Goal: Task Accomplishment & Management: Manage account settings

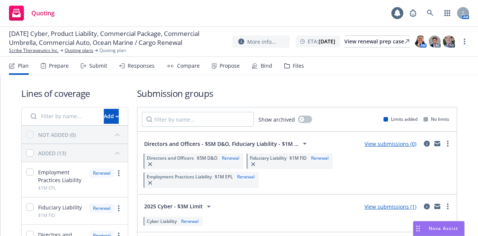
click at [41, 18] on div "Quoting" at bounding box center [32, 13] width 46 height 15
click at [446, 17] on link "button" at bounding box center [447, 13] width 15 height 15
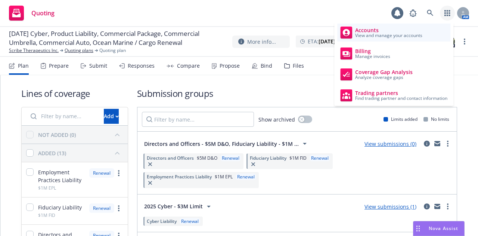
click at [384, 40] on link "Accounts View and manage your accounts" at bounding box center [393, 33] width 113 height 18
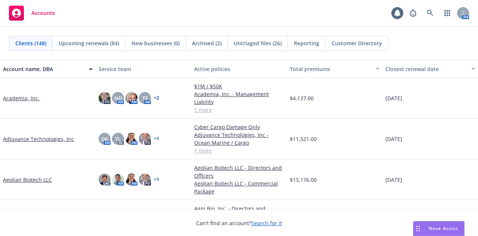
click at [250, 47] on span "Untriaged files (26)" at bounding box center [258, 43] width 48 height 8
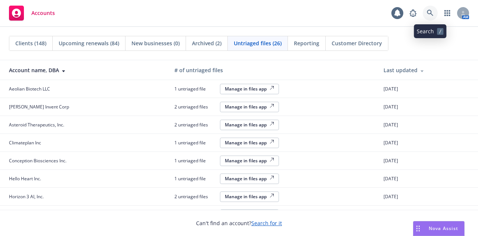
click at [428, 14] on icon at bounding box center [430, 13] width 6 height 6
click at [443, 10] on link "button" at bounding box center [447, 13] width 15 height 15
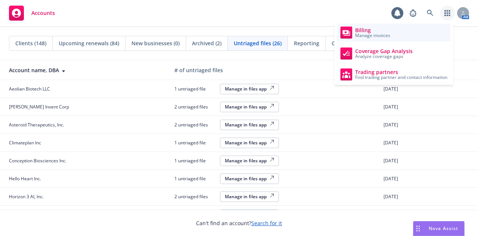
click at [387, 25] on link "Billing Manage invoices" at bounding box center [393, 33] width 113 height 18
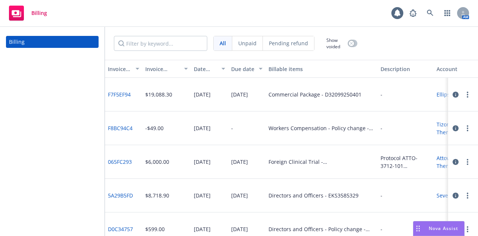
click at [300, 39] on div "Pending refund" at bounding box center [288, 43] width 51 height 14
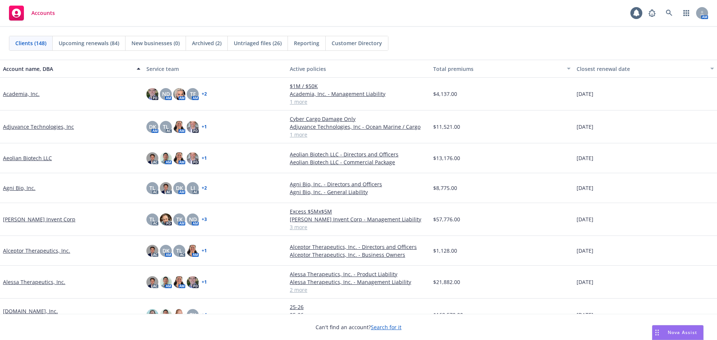
click at [676, 5] on div "Accounts 1 AM" at bounding box center [358, 13] width 717 height 27
click at [674, 9] on link at bounding box center [668, 13] width 15 height 15
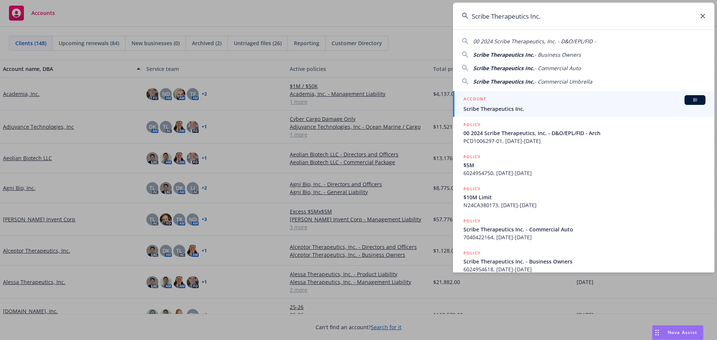
type input "Scribe Therapeutics Inc."
click at [516, 111] on span "Scribe Therapeutics Inc." at bounding box center [584, 109] width 242 height 8
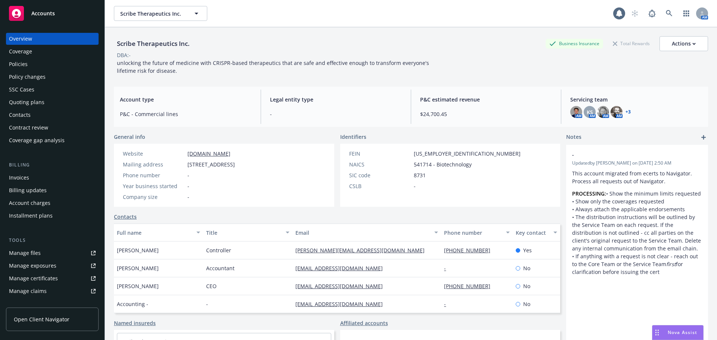
click at [46, 109] on div "Overview Coverage Policies Policy changes SSC Cases Quoting plans Contacts Cont…" at bounding box center [52, 89] width 93 height 113
click at [46, 105] on div "Quoting plans" at bounding box center [52, 102] width 87 height 12
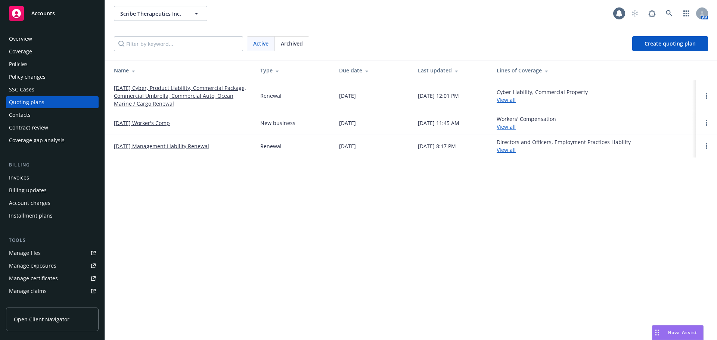
click at [153, 91] on link "12/01/25 Cyber, Product Liability, Commercial Package, Commercial Umbrella, Com…" at bounding box center [181, 96] width 134 height 24
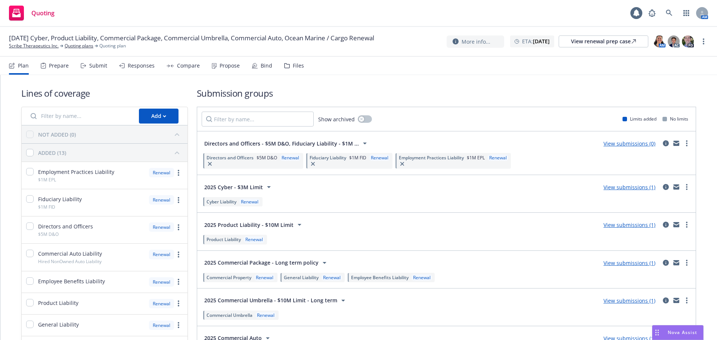
click at [287, 60] on div "Files" at bounding box center [294, 66] width 20 height 18
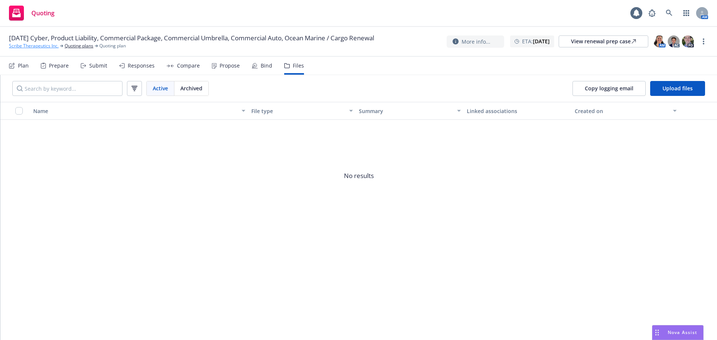
click at [49, 46] on link "Scribe Therapeutics Inc." at bounding box center [34, 46] width 50 height 7
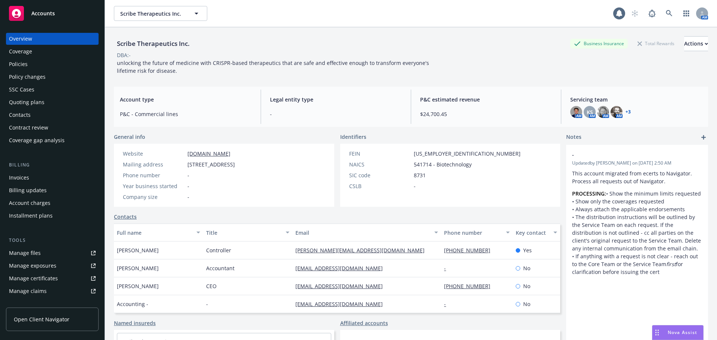
click at [57, 53] on div "Coverage" at bounding box center [52, 52] width 87 height 12
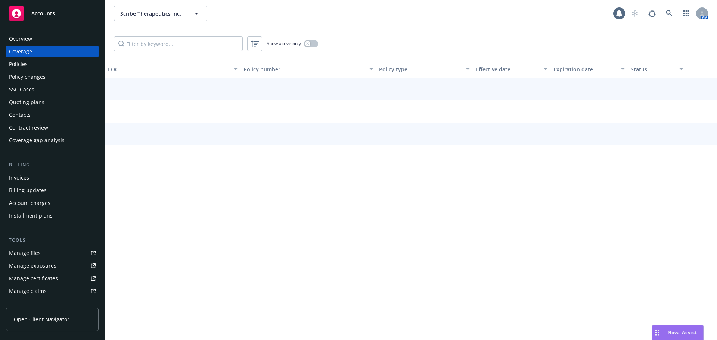
click at [52, 62] on div "Policies" at bounding box center [52, 64] width 87 height 12
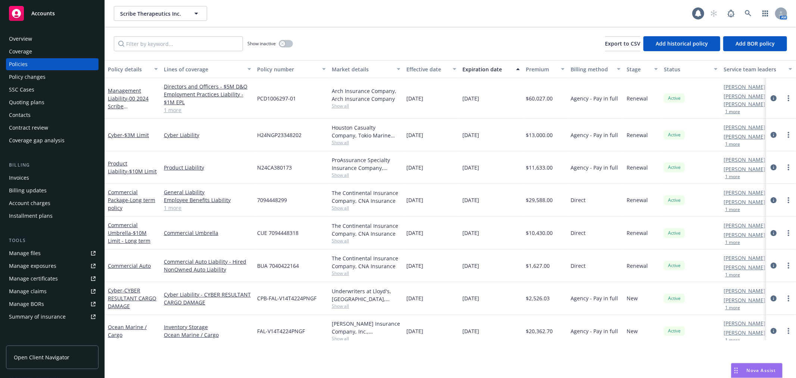
drag, startPoint x: 665, startPoint y: 12, endPoint x: 475, endPoint y: 35, distance: 191.3
click at [476, 1] on div "Scribe Therapeutics Inc. Scribe Therapeutics Inc. 1 AM" at bounding box center [450, 13] width 691 height 27
click at [134, 89] on link "Management Liability - 00 2024 Scribe Therapeutics, Inc. - D&O/EPL/FID - Arch" at bounding box center [132, 106] width 48 height 38
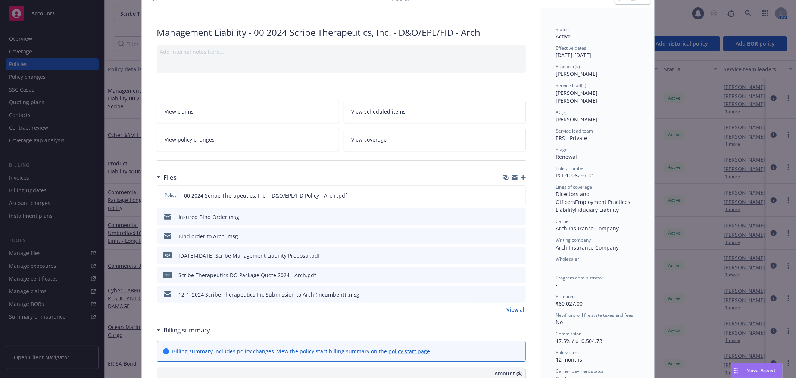
scroll to position [83, 0]
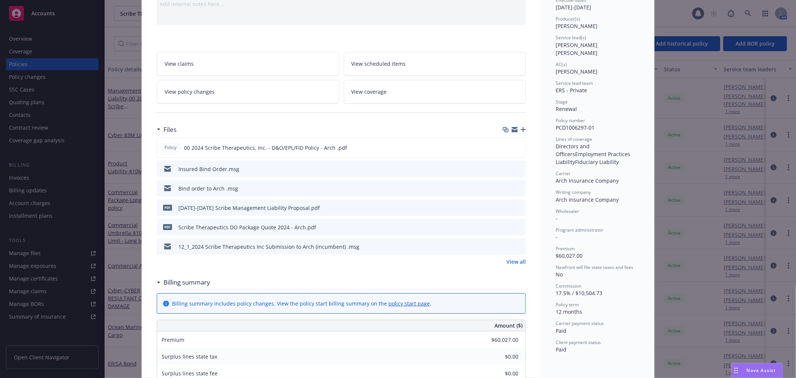
click at [516, 246] on icon "preview file" at bounding box center [518, 245] width 7 height 5
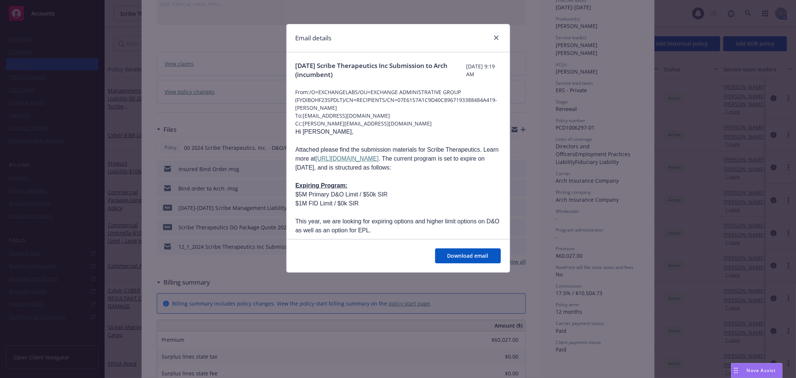
drag, startPoint x: 381, startPoint y: 115, endPoint x: 304, endPoint y: 116, distance: 77.3
click at [304, 116] on span "To: ksvitlynets@archinsurance.com" at bounding box center [398, 116] width 205 height 8
copy span "ksvitlynets@archinsurance.com"
drag, startPoint x: 401, startPoint y: 65, endPoint x: 328, endPoint y: 68, distance: 73.6
click at [328, 68] on span "12/1/2024 Scribe Therapeutics Inc Submission to Arch (incumbent)" at bounding box center [381, 70] width 171 height 18
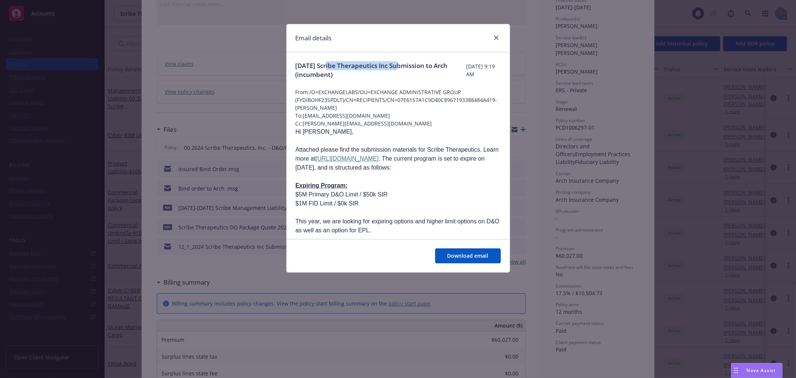
copy span "Scribe Therapeutics Inc"
drag, startPoint x: 496, startPoint y: 38, endPoint x: 393, endPoint y: 44, distance: 103.9
click at [496, 38] on icon "close" at bounding box center [496, 37] width 4 height 4
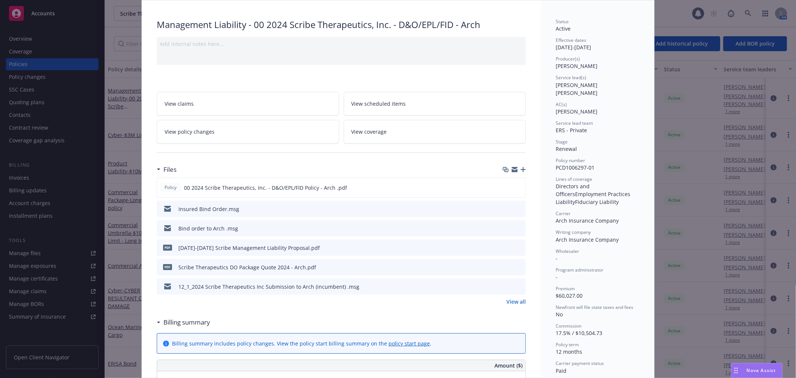
scroll to position [0, 0]
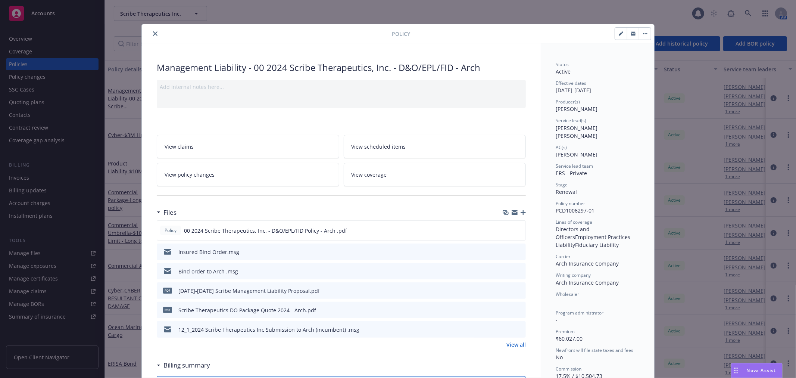
click at [153, 32] on icon "close" at bounding box center [155, 33] width 4 height 4
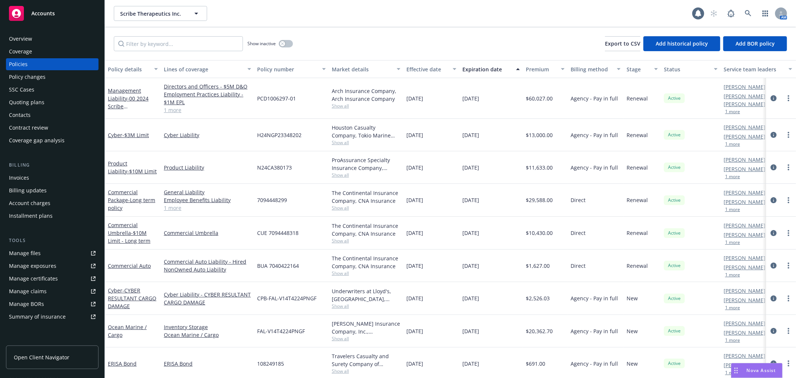
drag, startPoint x: 40, startPoint y: 100, endPoint x: 46, endPoint y: 100, distance: 5.6
click at [40, 101] on div "Quoting plans" at bounding box center [26, 102] width 35 height 12
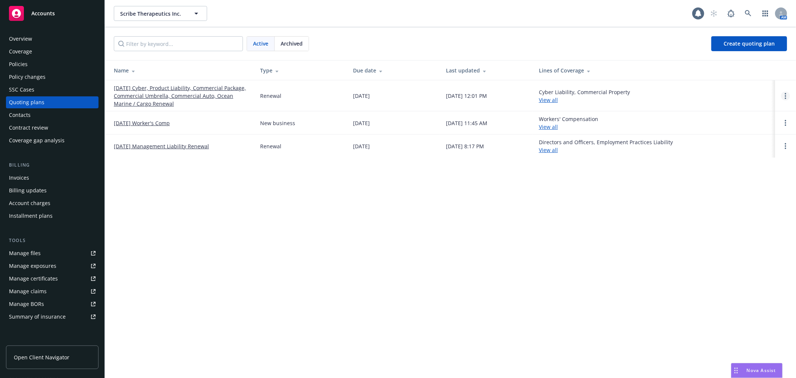
click at [716, 96] on icon "Open options" at bounding box center [785, 96] width 1 height 6
click at [716, 47] on span "Copy logging email" at bounding box center [747, 45] width 65 height 7
click at [43, 34] on div "Overview" at bounding box center [52, 39] width 87 height 12
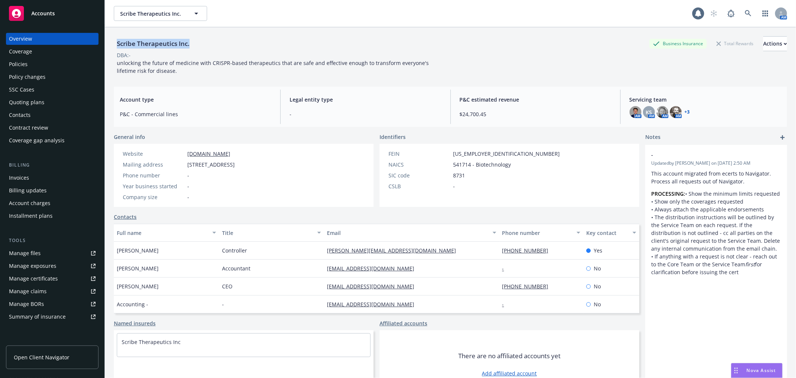
drag, startPoint x: 202, startPoint y: 50, endPoint x: 116, endPoint y: 45, distance: 85.6
click at [116, 45] on div "Scribe Therapeutics Inc. Business Insurance Total Rewards Actions" at bounding box center [450, 43] width 673 height 15
copy div "Scribe Therapeutics Inc."
click at [50, 69] on div "Policies" at bounding box center [52, 64] width 87 height 12
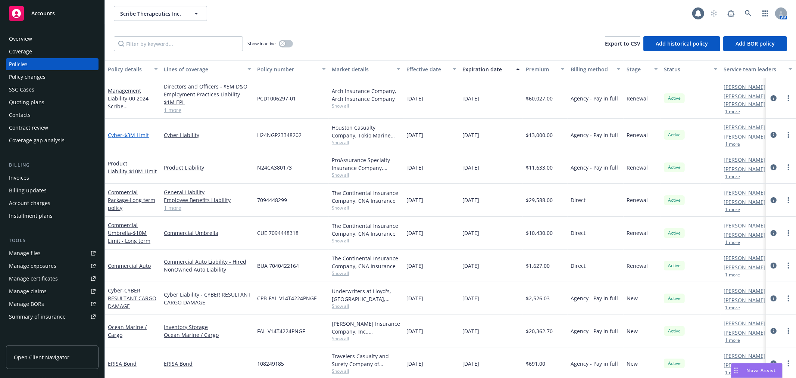
click at [127, 137] on span "- $3M Limit" at bounding box center [135, 134] width 26 height 7
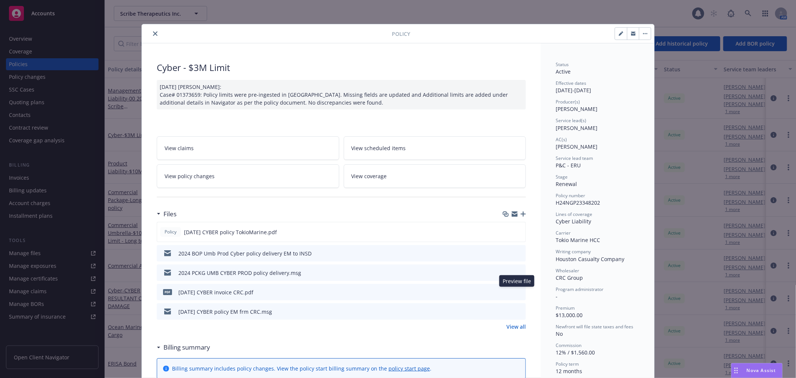
click at [515, 289] on icon "preview file" at bounding box center [518, 291] width 7 height 5
click at [519, 312] on icon "preview file" at bounding box center [518, 310] width 7 height 5
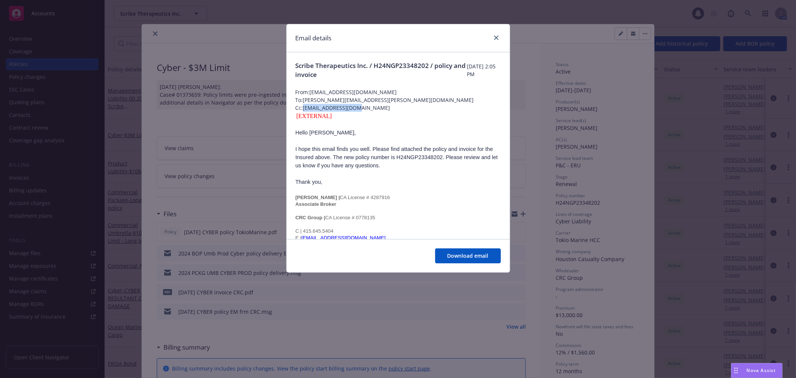
drag, startPoint x: 363, startPoint y: 106, endPoint x: 305, endPoint y: 109, distance: 58.3
click at [305, 109] on span "Cc: WKrahl@CRCGroup.com" at bounding box center [398, 108] width 205 height 8
copy span "WKrahl@CRCGroup.com"
click at [494, 39] on icon "close" at bounding box center [496, 37] width 4 height 4
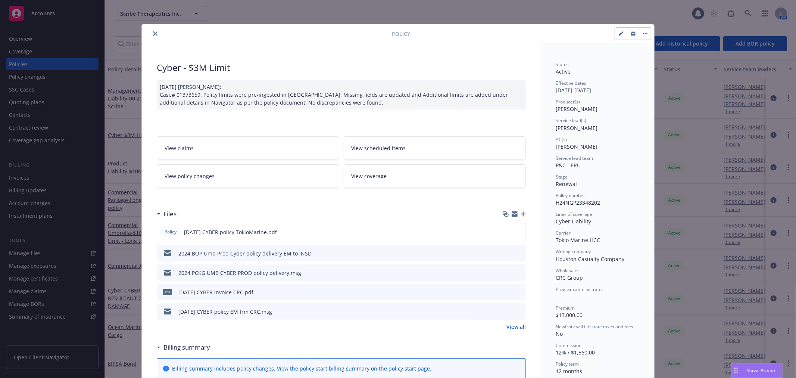
click at [153, 32] on icon "close" at bounding box center [155, 33] width 4 height 4
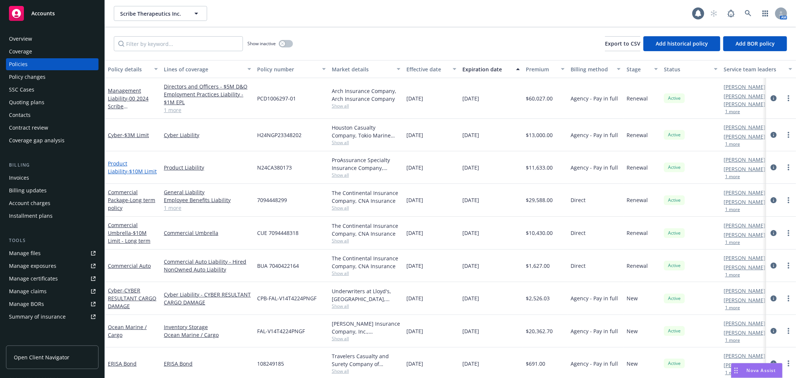
click at [127, 171] on span "- $10M Limit" at bounding box center [141, 171] width 29 height 7
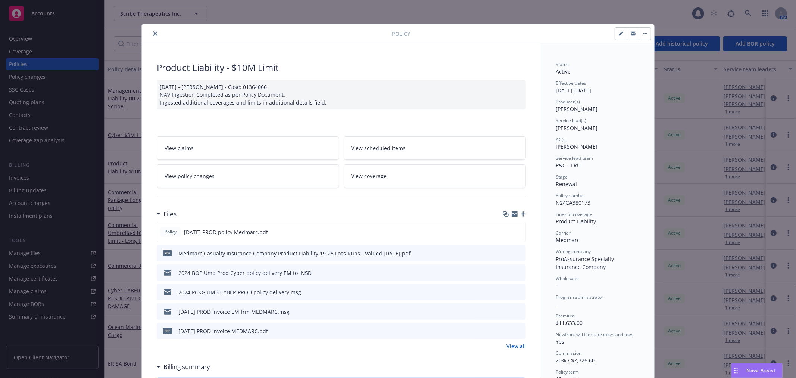
click at [515, 340] on link "View all" at bounding box center [515, 346] width 19 height 8
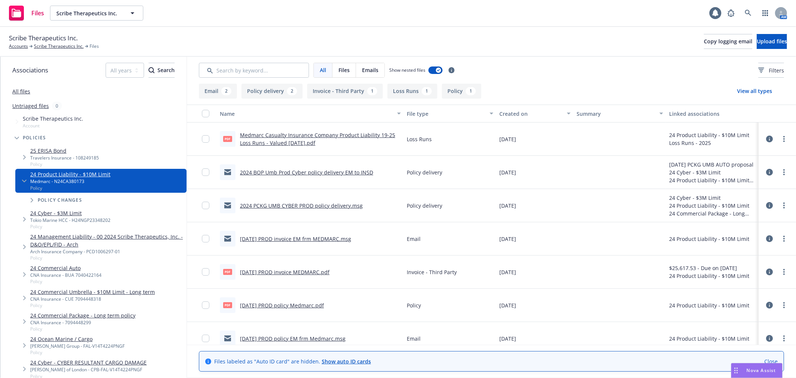
scroll to position [10, 0]
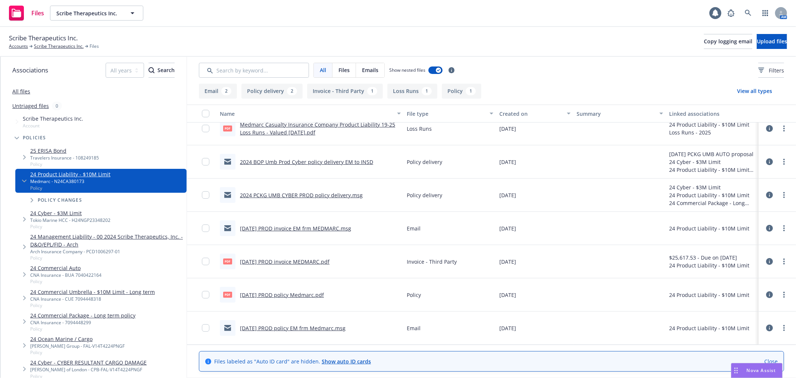
click at [292, 326] on link "12/1/2024 PROD policy EM frm Medmarc.msg" at bounding box center [293, 327] width 106 height 7
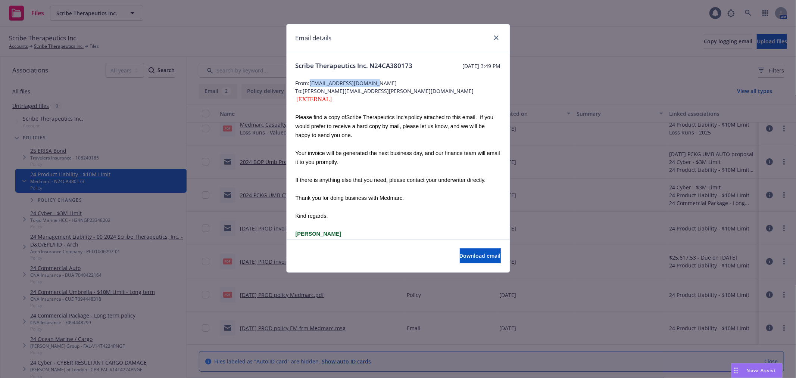
drag, startPoint x: 379, startPoint y: 92, endPoint x: 312, endPoint y: 92, distance: 67.6
click at [312, 87] on span "From: eriengerski@medmarc.com" at bounding box center [398, 83] width 205 height 8
copy span "eriengerski@medmarc.com"
click at [492, 40] on link "close" at bounding box center [496, 37] width 9 height 9
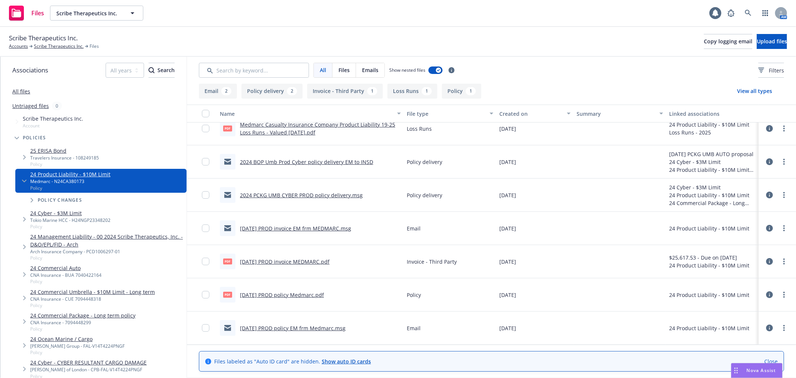
drag, startPoint x: 46, startPoint y: 48, endPoint x: 62, endPoint y: 76, distance: 32.8
click at [46, 48] on link "Scribe Therapeutics Inc." at bounding box center [59, 46] width 50 height 7
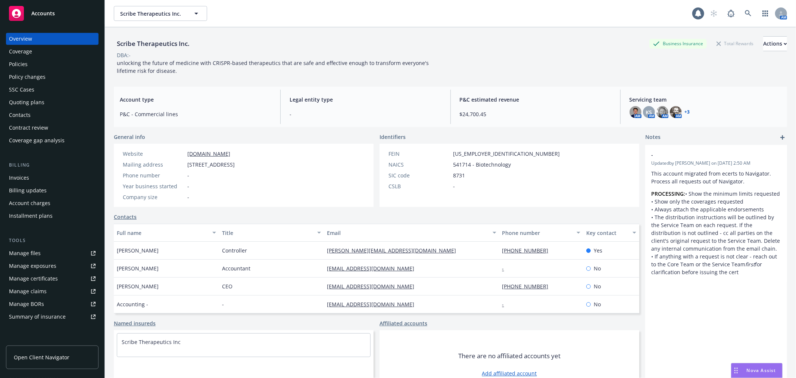
click at [53, 60] on div "Policies" at bounding box center [52, 64] width 87 height 12
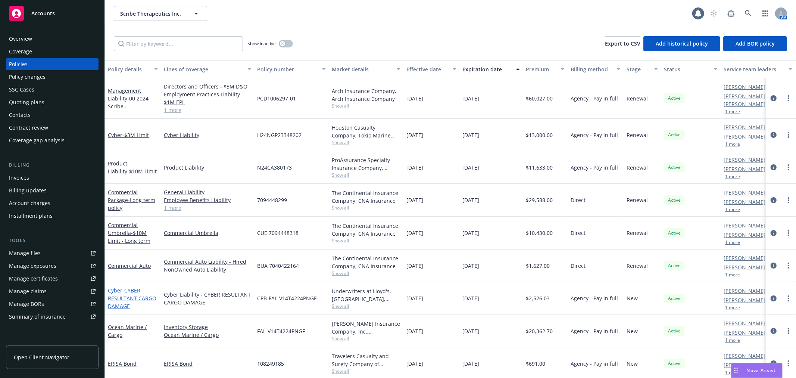
scroll to position [8, 0]
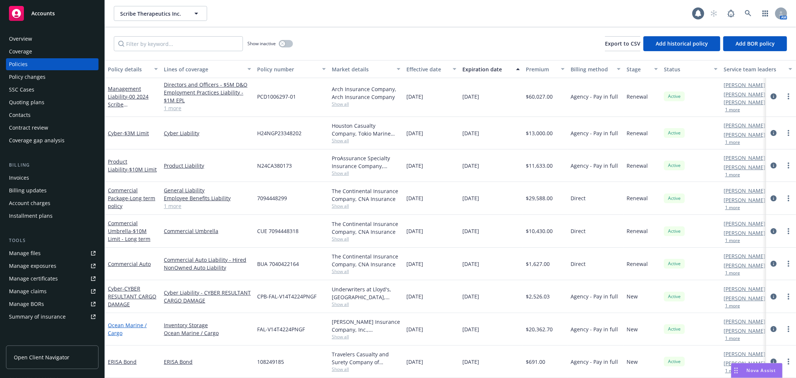
click at [121, 321] on link "Ocean Marine / Cargo" at bounding box center [127, 328] width 39 height 15
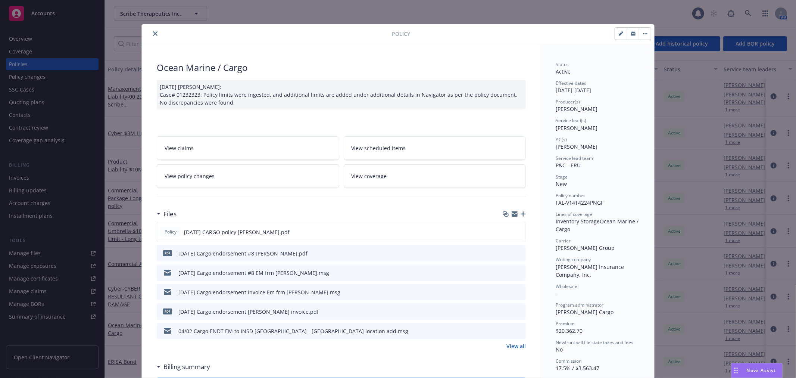
click at [515, 291] on icon "preview file" at bounding box center [518, 291] width 7 height 5
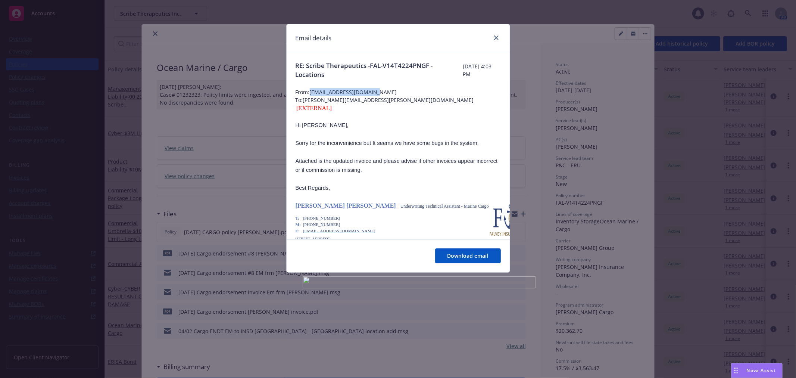
drag, startPoint x: 371, startPoint y: 91, endPoint x: 310, endPoint y: 93, distance: 61.6
click at [310, 93] on span "From: JSimonini@falveyins.com" at bounding box center [398, 92] width 205 height 8
copy span "JSimonini@falveyins.com"
drag, startPoint x: 495, startPoint y: 36, endPoint x: 286, endPoint y: 42, distance: 208.7
click at [495, 36] on icon "close" at bounding box center [496, 37] width 4 height 4
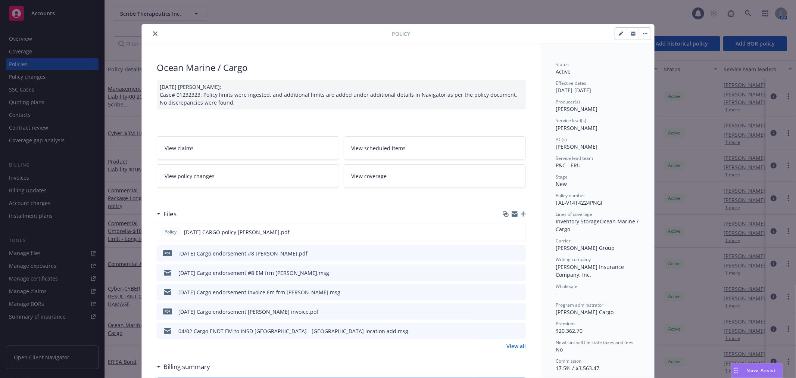
click at [153, 31] on icon "close" at bounding box center [155, 33] width 4 height 4
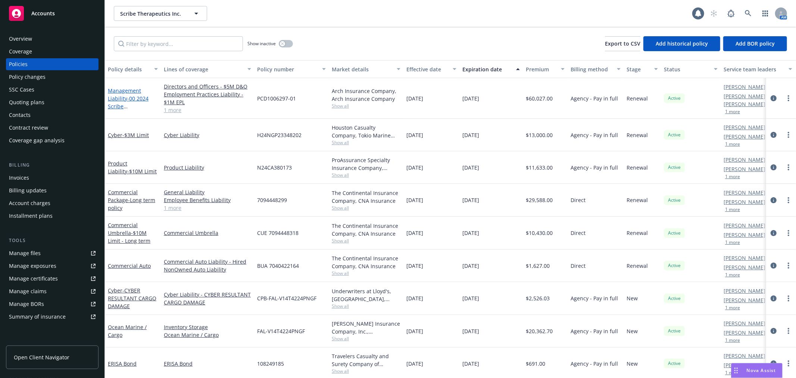
click at [121, 104] on span "- 00 2024 Scribe Therapeutics, Inc. - D&O/EPL/FID - Arch" at bounding box center [132, 110] width 48 height 31
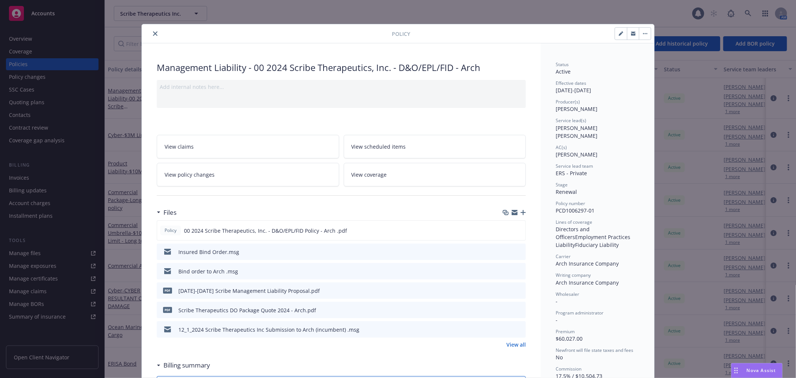
click at [514, 346] on link "View all" at bounding box center [515, 344] width 19 height 8
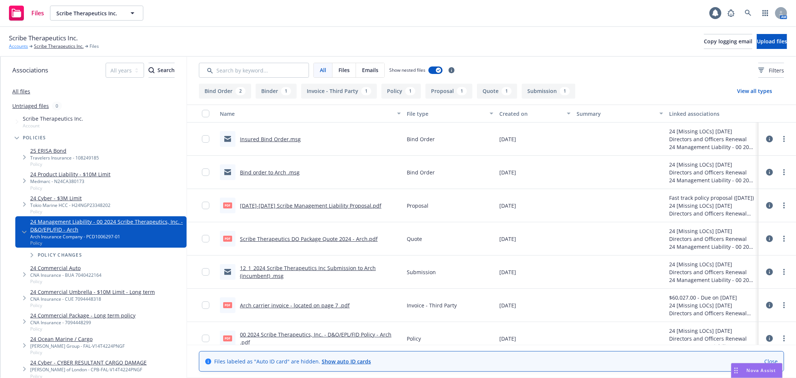
click at [25, 46] on link "Accounts" at bounding box center [18, 46] width 19 height 7
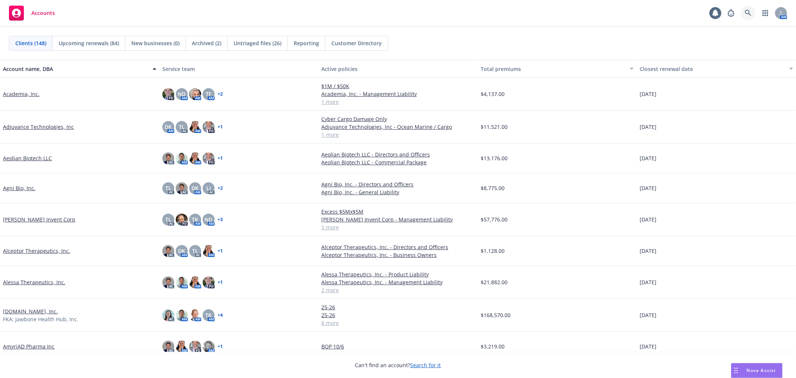
click at [745, 15] on icon at bounding box center [748, 13] width 7 height 7
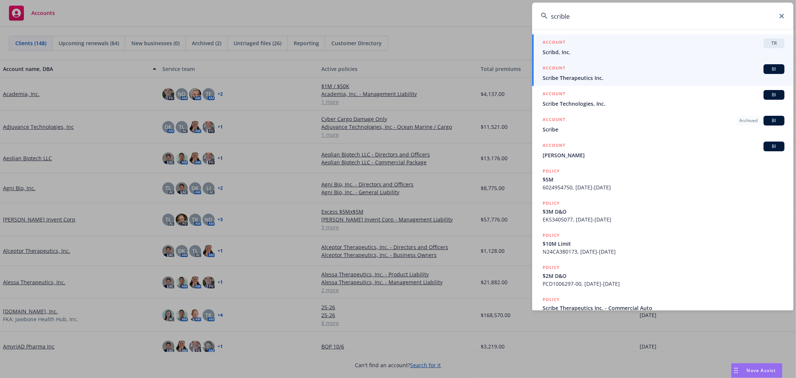
type input "scrible"
click at [612, 73] on div "ACCOUNT BI" at bounding box center [664, 69] width 242 height 10
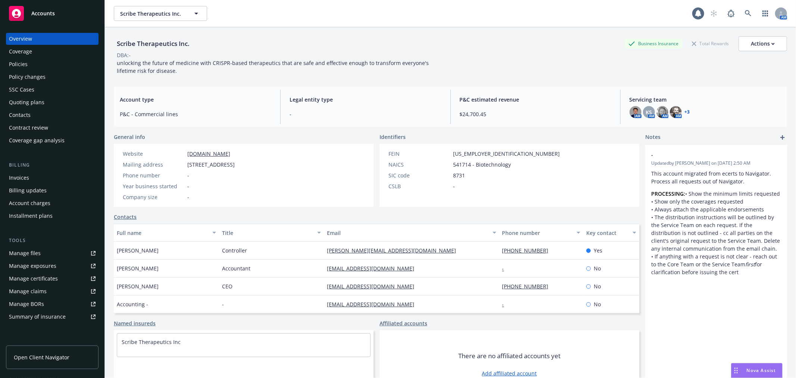
click at [34, 103] on div "Quoting plans" at bounding box center [26, 102] width 35 height 12
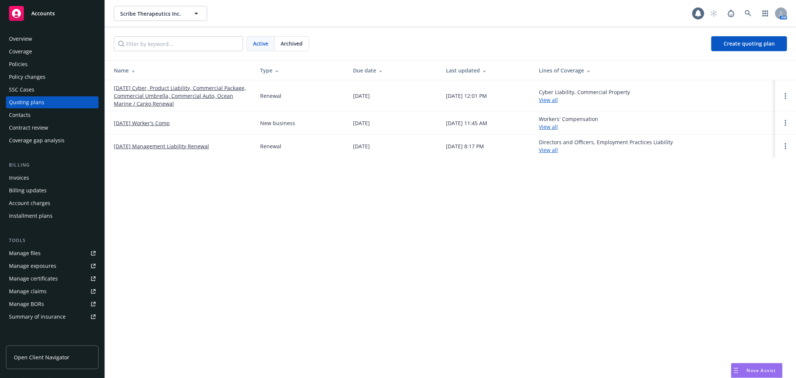
click at [162, 93] on link "[DATE] Cyber, Product Liability, Commercial Package, Commercial Umbrella, Comme…" at bounding box center [181, 96] width 134 height 24
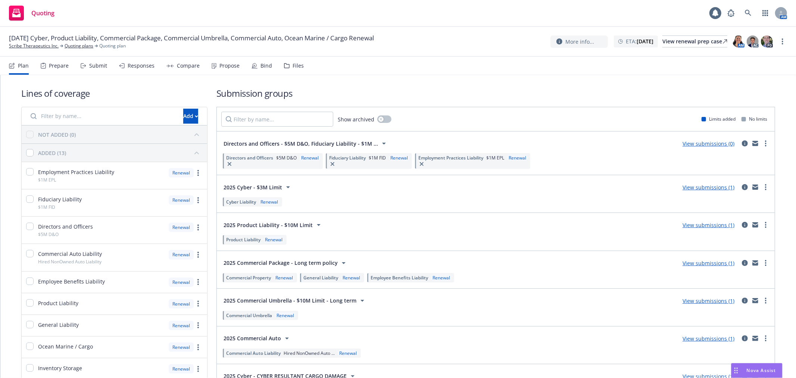
click at [293, 65] on div "Files" at bounding box center [298, 66] width 11 height 6
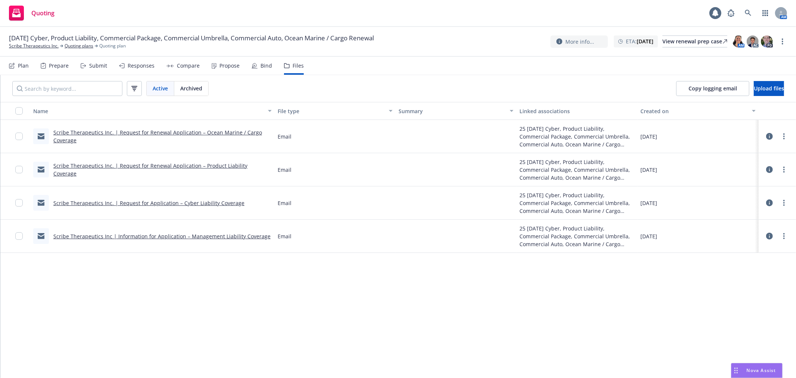
click at [17, 69] on div "Plan" at bounding box center [19, 66] width 20 height 18
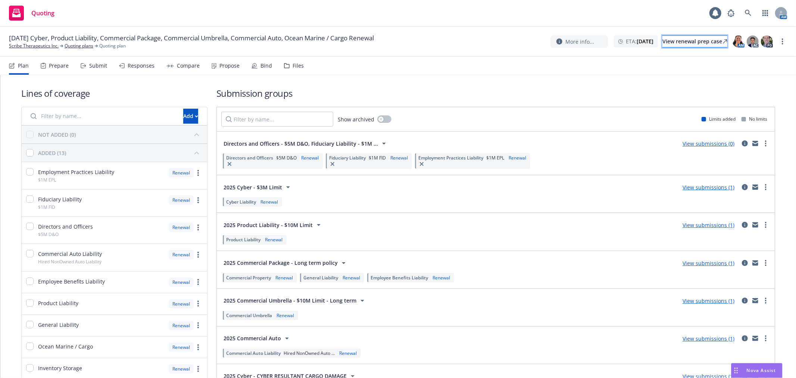
click at [669, 41] on div "View renewal prep case" at bounding box center [694, 41] width 65 height 11
click at [78, 46] on link "Quoting plans" at bounding box center [79, 46] width 29 height 7
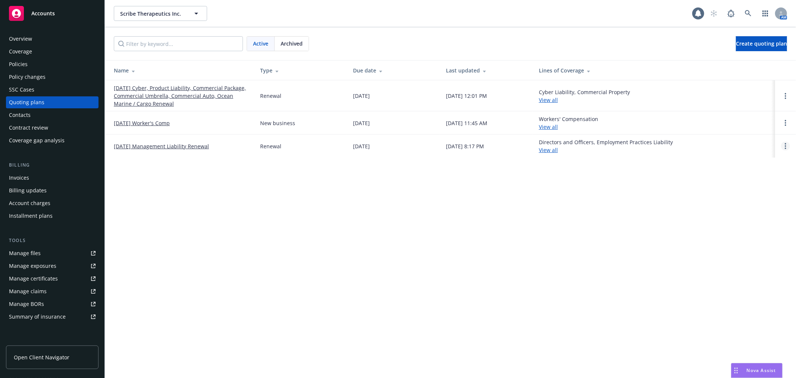
click at [788, 146] on link "Open options" at bounding box center [785, 145] width 9 height 9
click at [743, 142] on span "Archive" at bounding box center [733, 140] width 37 height 7
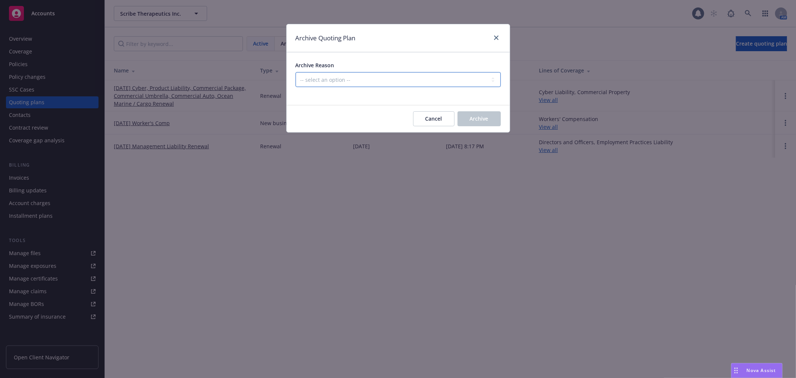
drag, startPoint x: 443, startPoint y: 83, endPoint x: 438, endPoint y: 83, distance: 4.5
click at [443, 83] on select "-- select an option -- All policies in this renewal plan are auto-renewed Creat…" at bounding box center [398, 79] width 205 height 15
select select "ARCHIVED_DUPLICATE"
click at [296, 72] on select "-- select an option -- All policies in this renewal plan are auto-renewed Creat…" at bounding box center [398, 79] width 205 height 15
click at [485, 120] on span "Archive" at bounding box center [479, 118] width 19 height 7
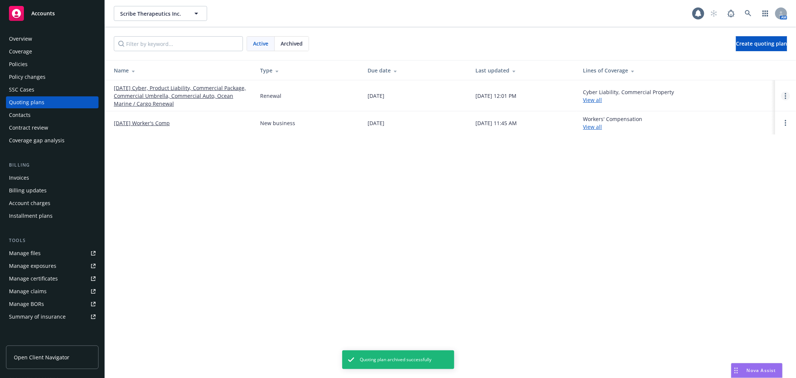
click at [788, 93] on link "Open options" at bounding box center [785, 95] width 9 height 9
click at [748, 65] on link "Rename" at bounding box center [747, 60] width 65 height 15
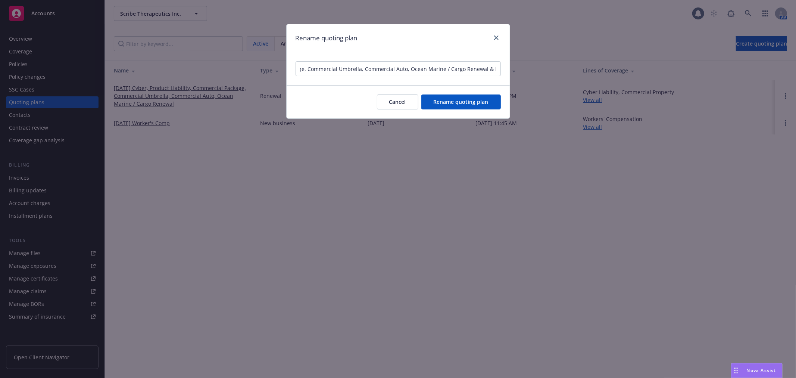
scroll to position [0, 129]
type input "12/01/25 Cyber, Product Liability, Commercial Package, Commercial Umbrella, Com…"
click at [493, 107] on button "Rename quoting plan" at bounding box center [460, 101] width 79 height 15
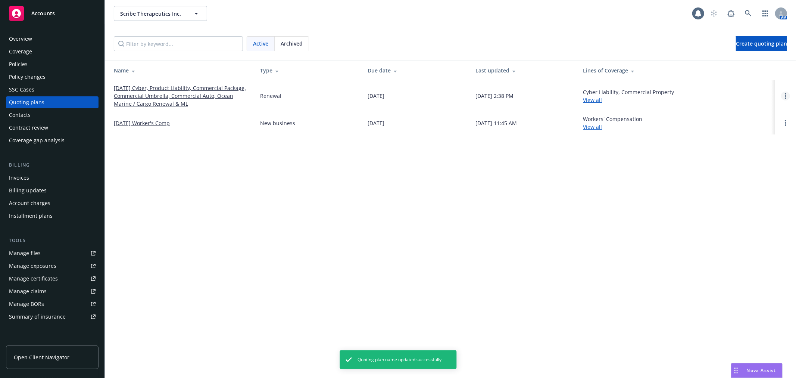
click at [787, 91] on td at bounding box center [785, 95] width 21 height 31
click at [786, 91] on link "Open options" at bounding box center [785, 95] width 9 height 9
click at [751, 61] on span "Rename" at bounding box center [734, 60] width 38 height 7
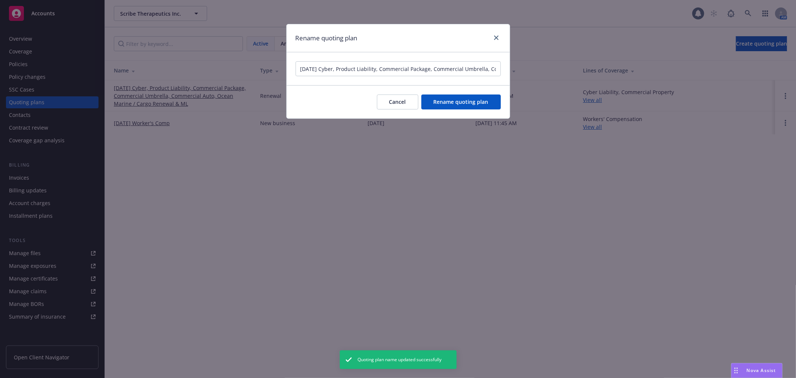
scroll to position [0, 129]
click at [460, 69] on input "12/01/25 Cyber, Product Liability, Commercial Package, Commercial Umbrella, Com…" at bounding box center [398, 68] width 205 height 15
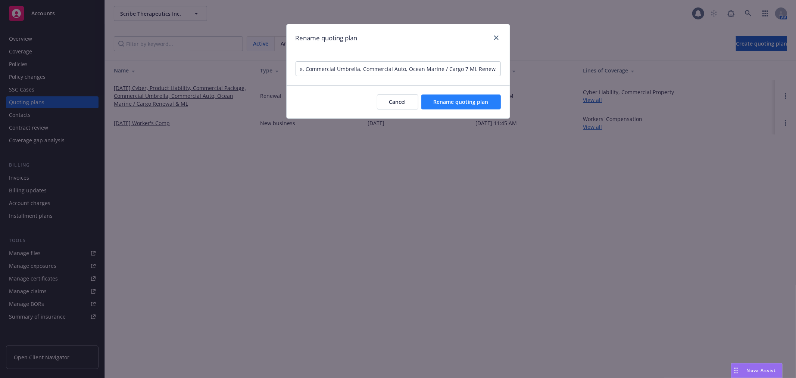
type input "12/01/25 Cyber, Product Liability, Commercial Package, Commercial Umbrella, Com…"
click at [495, 103] on button "Rename quoting plan" at bounding box center [460, 101] width 79 height 15
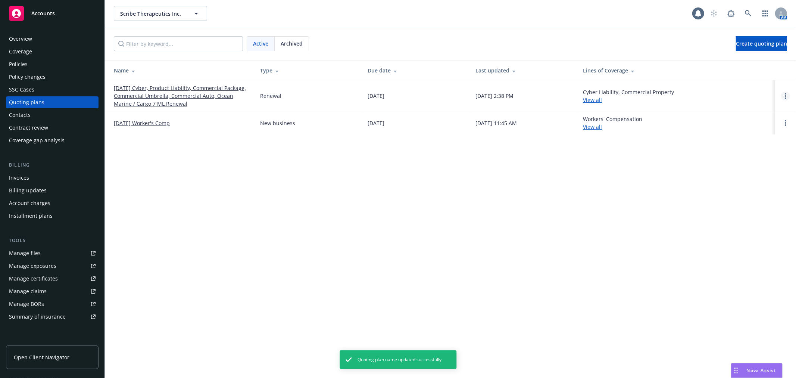
click at [786, 99] on link "Open options" at bounding box center [785, 95] width 9 height 9
click at [737, 62] on span "Rename" at bounding box center [734, 60] width 38 height 7
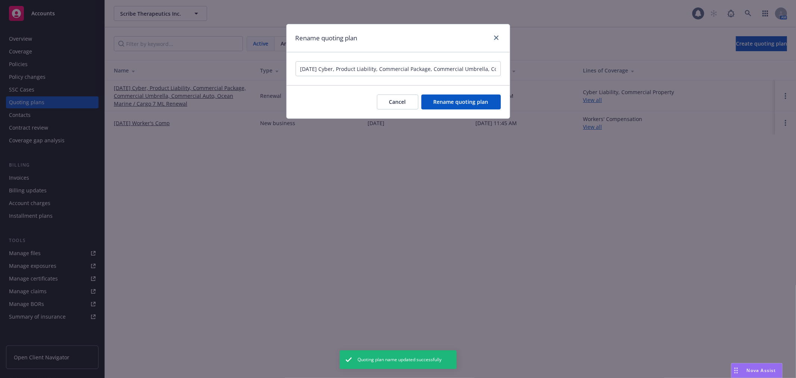
scroll to position [0, 128]
click at [464, 66] on input "12/01/25 Cyber, Product Liability, Commercial Package, Commercial Umbrella, Com…" at bounding box center [398, 68] width 205 height 15
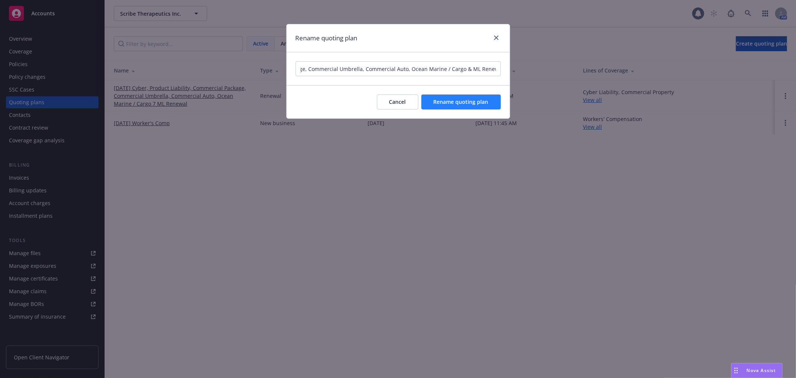
type input "12/01/25 Cyber, Product Liability, Commercial Package, Commercial Umbrella, Com…"
click at [486, 99] on span "Rename quoting plan" at bounding box center [461, 101] width 55 height 7
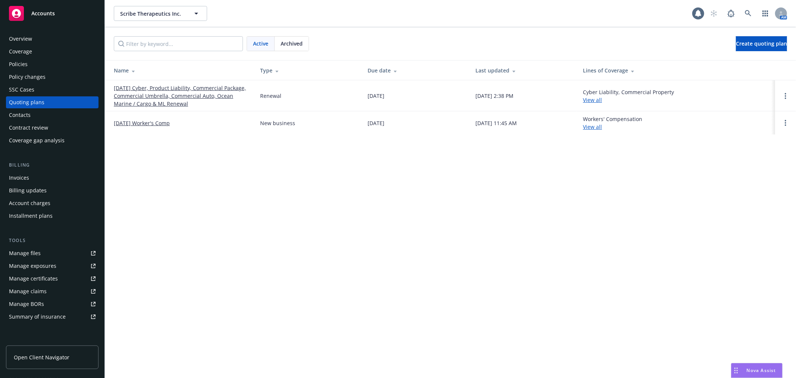
drag, startPoint x: 36, startPoint y: 59, endPoint x: 91, endPoint y: 75, distance: 58.0
click at [36, 59] on div "Policies" at bounding box center [52, 64] width 87 height 12
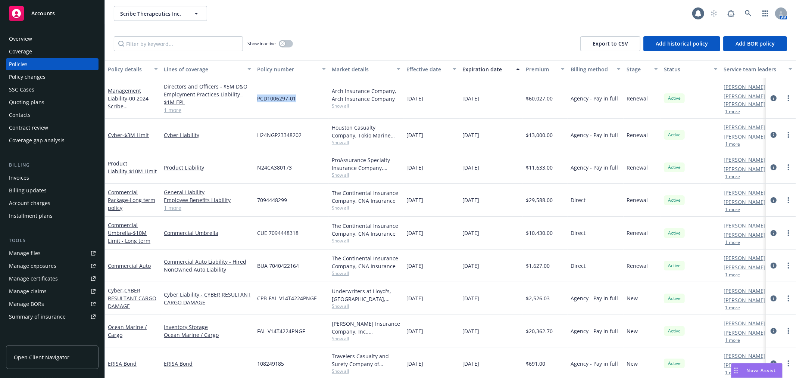
drag, startPoint x: 299, startPoint y: 94, endPoint x: 258, endPoint y: 99, distance: 41.3
click at [258, 99] on div "PCD1006297-01" at bounding box center [291, 98] width 75 height 41
copy span "PCD1006297-01"
click at [748, 9] on link at bounding box center [748, 13] width 15 height 15
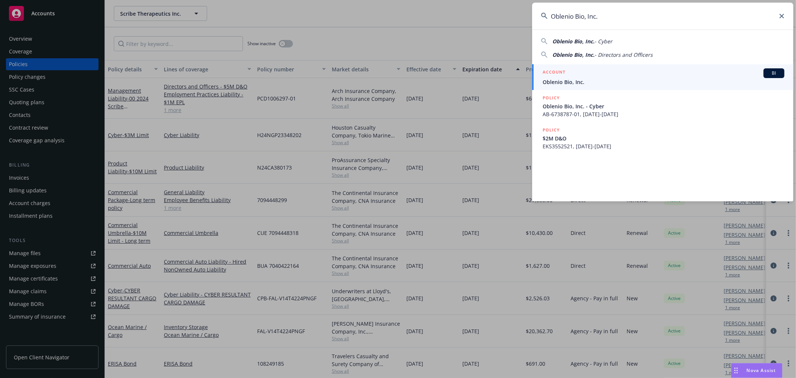
type input "Oblenio Bio, Inc."
click at [586, 81] on span "Oblenio Bio, Inc." at bounding box center [664, 82] width 242 height 8
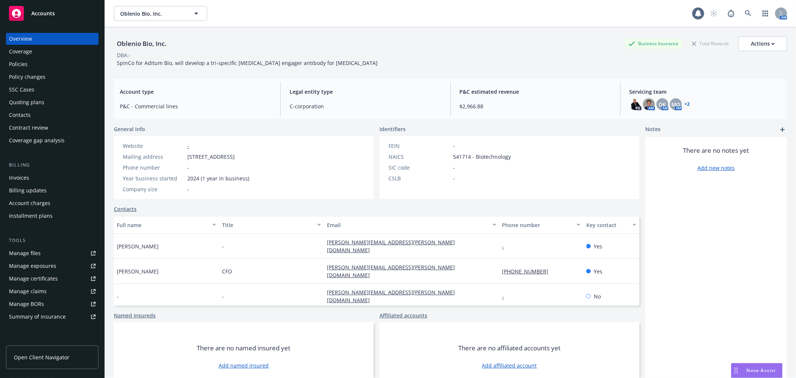
click at [50, 103] on div "Quoting plans" at bounding box center [52, 102] width 87 height 12
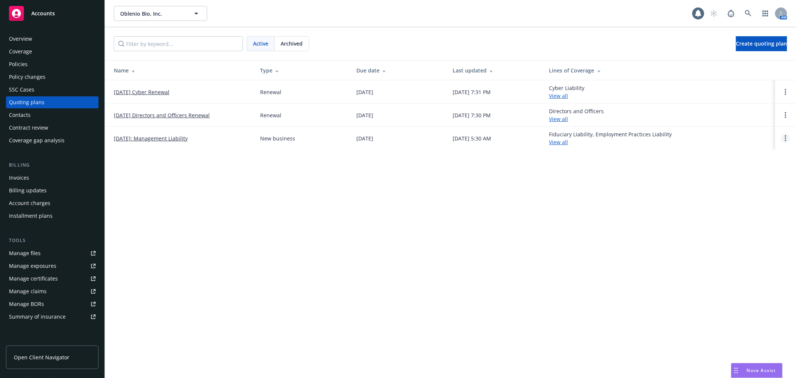
click at [786, 139] on icon "Open options" at bounding box center [785, 138] width 1 height 6
click at [733, 133] on span "Archive" at bounding box center [733, 132] width 37 height 7
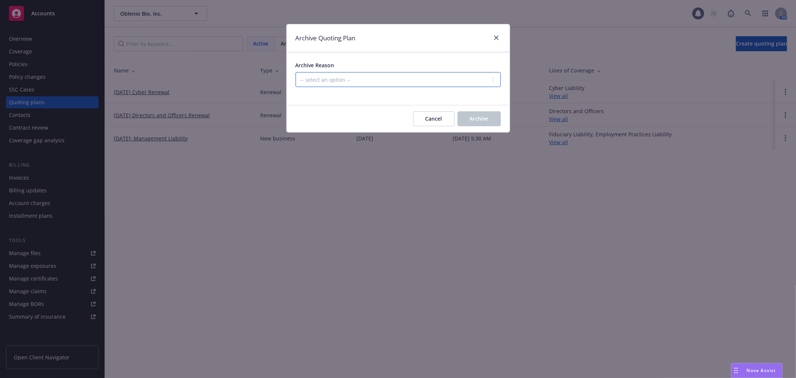
click at [408, 77] on select "-- select an option -- Created by error Duplicate New business opportunity lost…" at bounding box center [398, 79] width 205 height 15
select select "ARCHIVED_DUPLICATE"
click at [296, 72] on select "-- select an option -- Created by error Duplicate New business opportunity lost…" at bounding box center [398, 79] width 205 height 15
click at [499, 117] on button "Archive" at bounding box center [479, 118] width 43 height 15
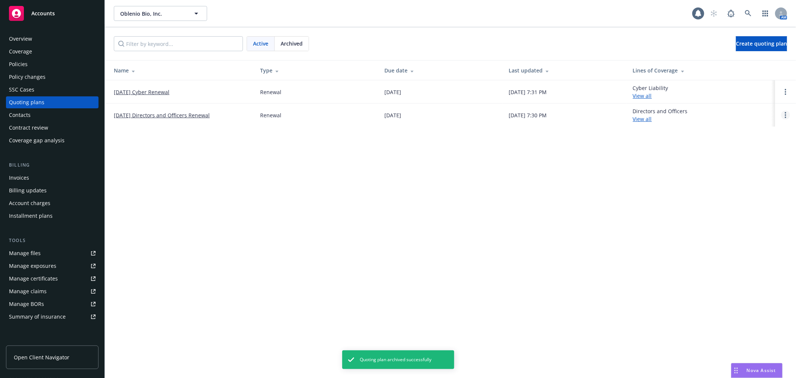
click at [788, 111] on link "Open options" at bounding box center [785, 114] width 9 height 9
click at [750, 109] on span "Archive" at bounding box center [733, 109] width 37 height 7
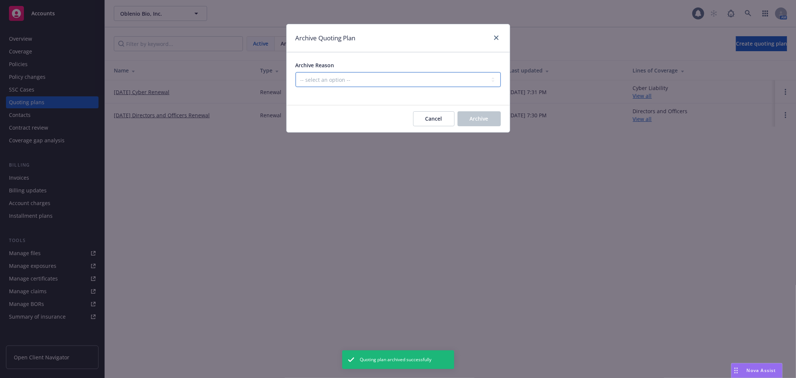
click at [431, 84] on select "-- select an option -- All policies in this renewal plan are auto-renewed Creat…" at bounding box center [398, 79] width 205 height 15
select select "ARCHIVED_DUPLICATE"
click at [296, 72] on select "-- select an option -- All policies in this renewal plan are auto-renewed Creat…" at bounding box center [398, 79] width 205 height 15
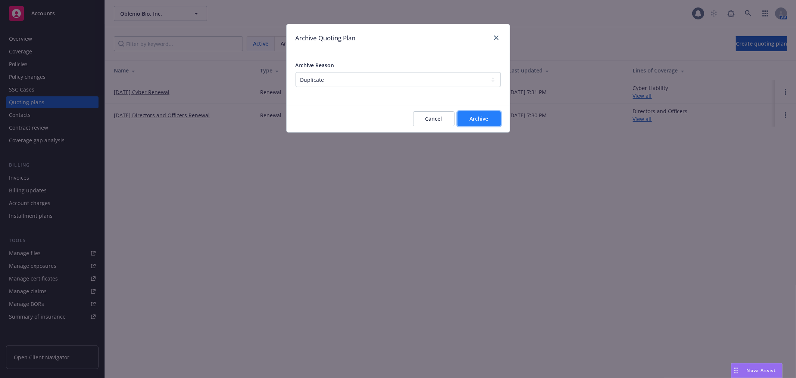
click at [462, 114] on button "Archive" at bounding box center [479, 118] width 43 height 15
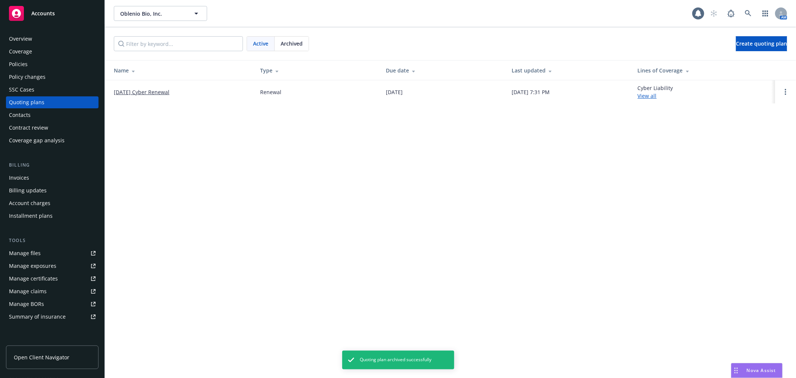
click at [147, 91] on link "12/09/25 Cyber Renewal" at bounding box center [142, 92] width 56 height 8
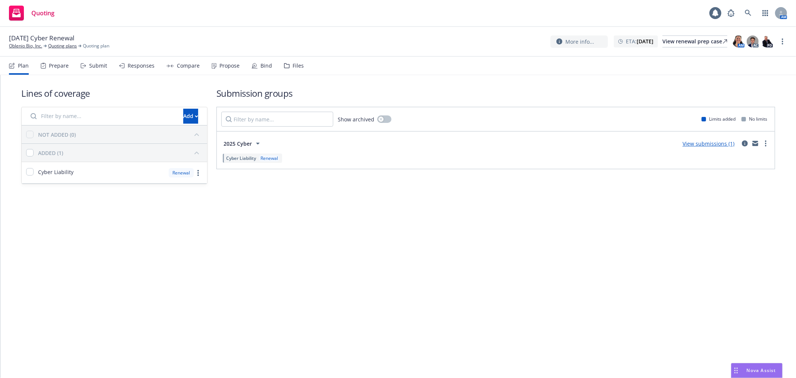
click at [788, 41] on div "[DATE] Cyber Renewal Oblenio Bio, Inc. Quoting plans Quoting plan More info... …" at bounding box center [398, 42] width 796 height 30
click at [786, 40] on link "more" at bounding box center [782, 41] width 9 height 9
click at [748, 66] on link "Rename quoting plan" at bounding box center [745, 71] width 83 height 15
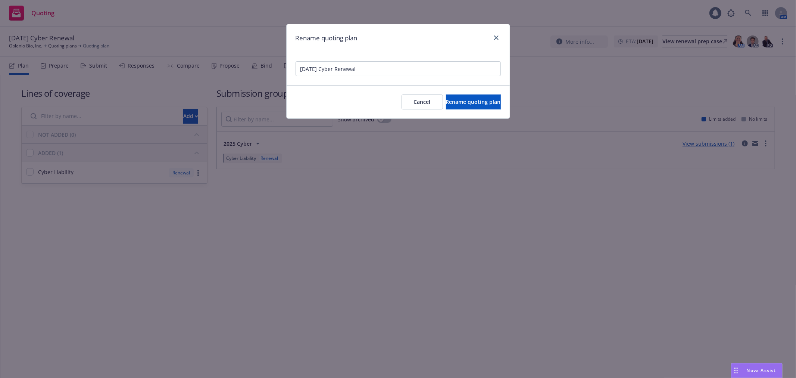
click at [336, 70] on input "[DATE] Cyber Renewal" at bounding box center [398, 68] width 205 height 15
type input "[DATE] Cyber & D&O Renewal"
click at [490, 107] on button "Rename quoting plan" at bounding box center [473, 101] width 55 height 15
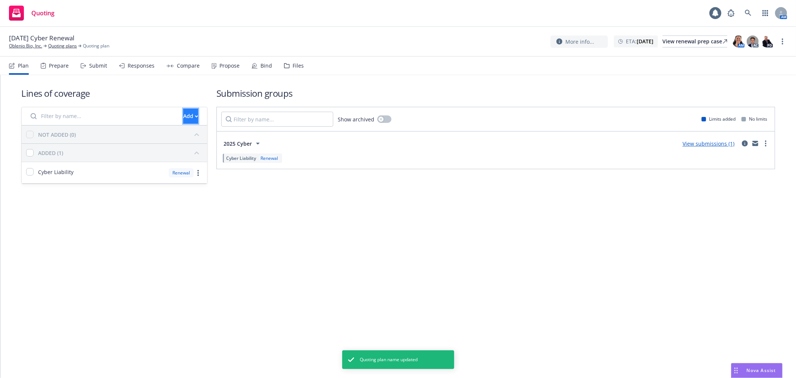
click at [183, 115] on button "Add" at bounding box center [190, 116] width 15 height 15
click at [173, 147] on span "Pull in policy to be renewed" at bounding box center [202, 150] width 87 height 7
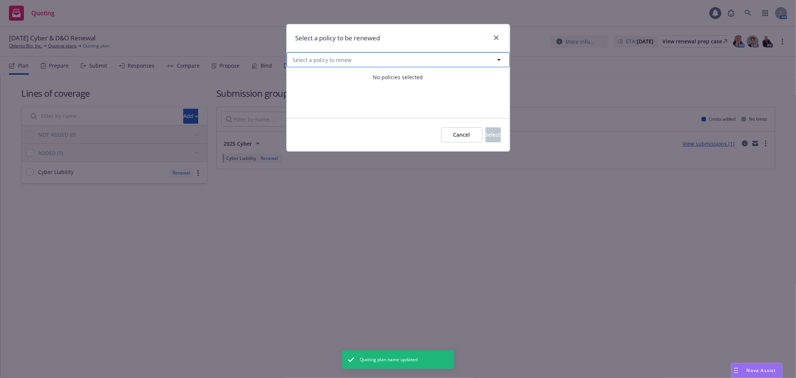
click at [353, 66] on button "Select a policy to renew" at bounding box center [398, 59] width 223 height 15
select select "ACTIVE"
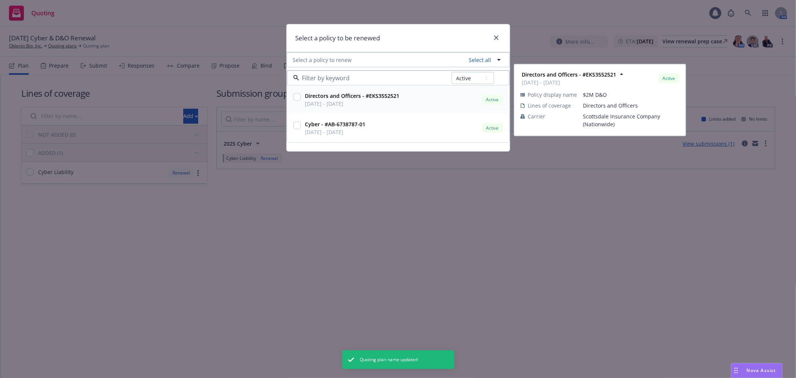
click at [296, 98] on input "checkbox" at bounding box center [296, 96] width 7 height 7
checkbox input "true"
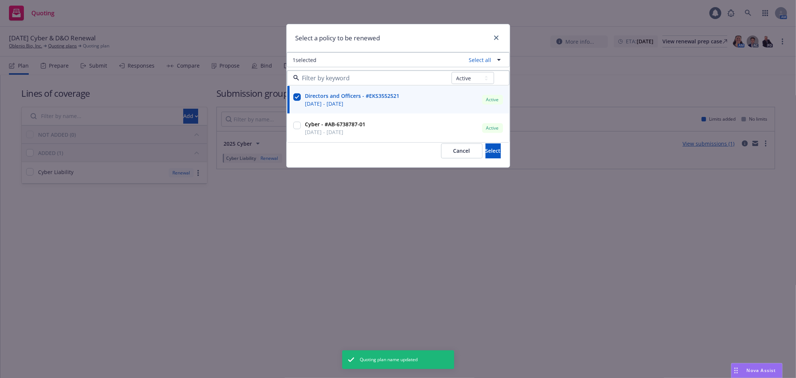
click at [368, 36] on h1 "Select a policy to be renewed" at bounding box center [338, 38] width 85 height 10
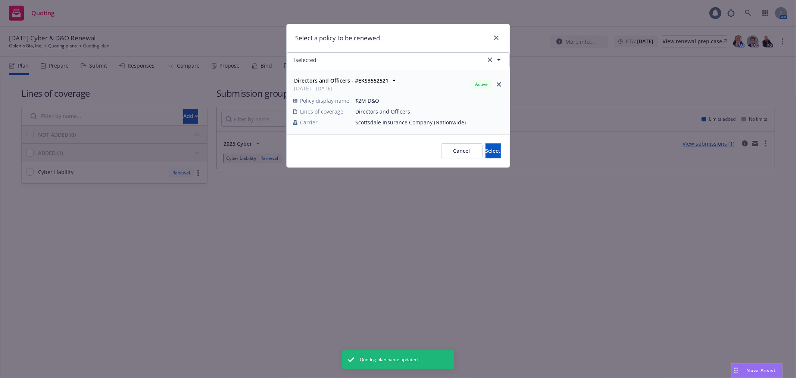
click at [471, 143] on div "Cancel Select" at bounding box center [398, 150] width 223 height 33
click at [486, 152] on span "Select" at bounding box center [493, 150] width 15 height 7
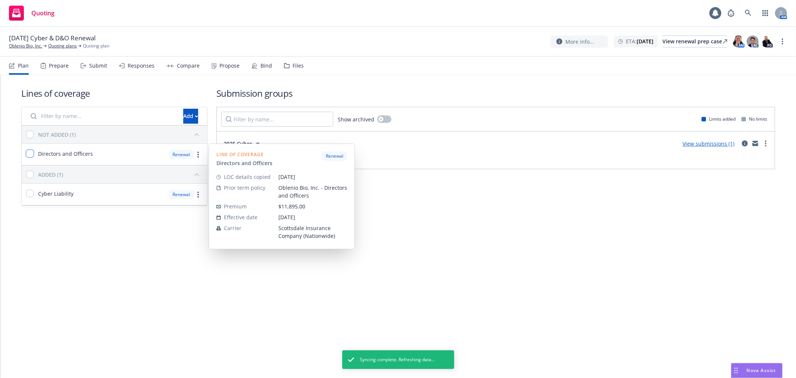
click at [31, 152] on input "checkbox" at bounding box center [29, 153] width 7 height 7
checkbox input "true"
click at [31, 152] on input "checkbox" at bounding box center [29, 153] width 7 height 7
checkbox input "false"
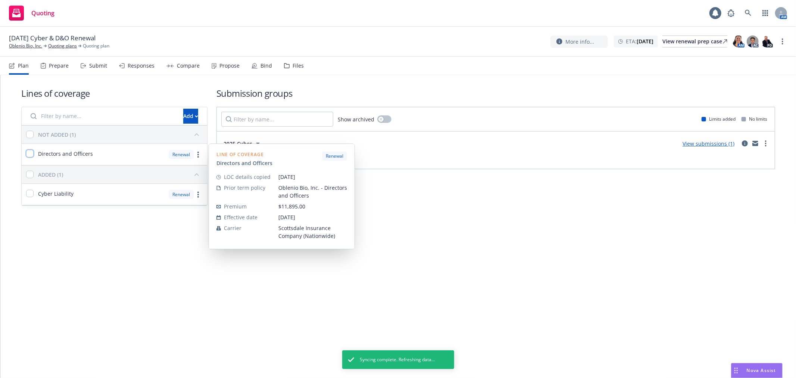
checkbox input "false"
click at [30, 152] on input "checkbox" at bounding box center [29, 153] width 7 height 7
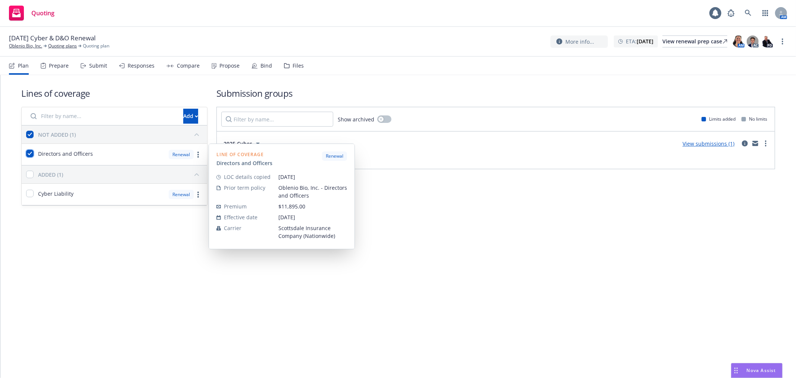
checkbox input "true"
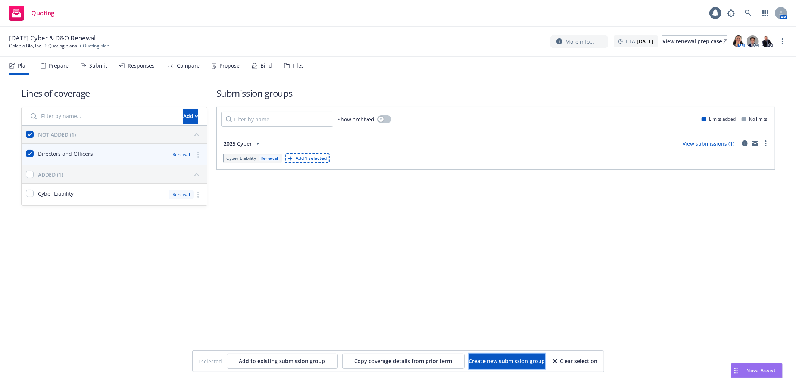
click at [520, 364] on span "Create new submission group" at bounding box center [507, 360] width 76 height 7
checkbox input "false"
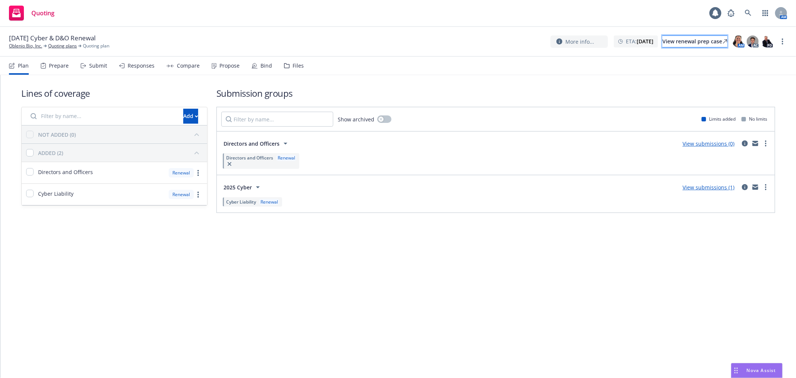
click at [676, 38] on div "View renewal prep case" at bounding box center [694, 41] width 65 height 11
click at [25, 43] on link "Oblenio Bio, Inc." at bounding box center [25, 46] width 33 height 7
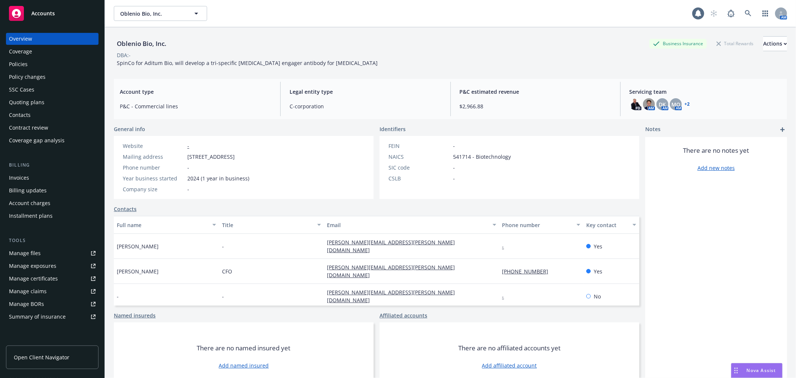
click at [19, 65] on div "Policies" at bounding box center [18, 64] width 19 height 12
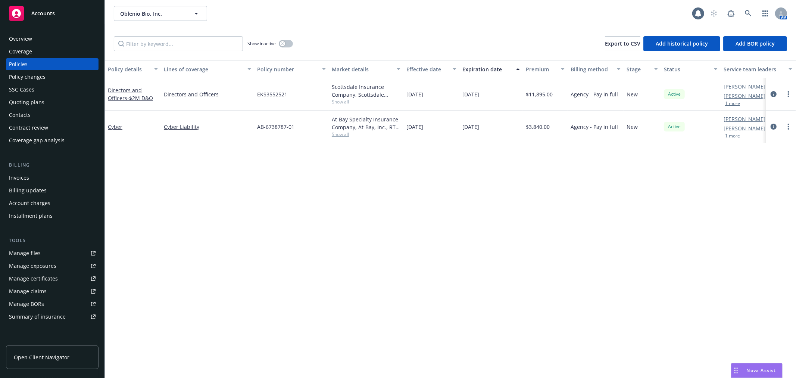
click at [271, 93] on span "EKS3552521" at bounding box center [272, 94] width 30 height 8
drag, startPoint x: 271, startPoint y: 93, endPoint x: 292, endPoint y: 98, distance: 21.4
click at [292, 98] on div "EKS3552521" at bounding box center [291, 94] width 75 height 32
click at [282, 94] on span "EKS3552521" at bounding box center [272, 94] width 30 height 8
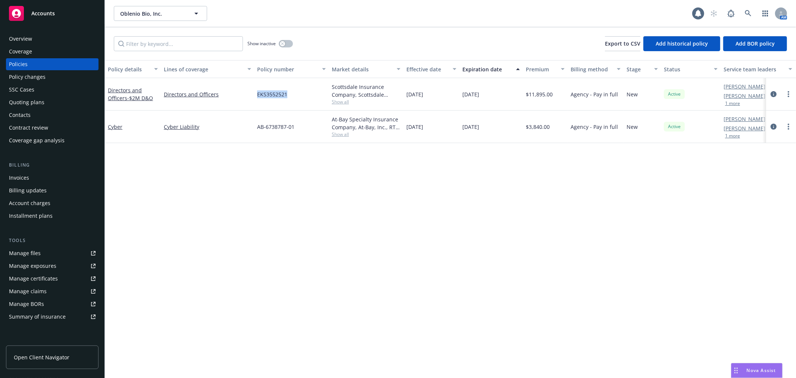
click at [282, 94] on span "EKS3552521" at bounding box center [272, 94] width 30 height 8
copy span "EKS3552521"
click at [231, 208] on div "Policy details Lines of coverage Policy number Market details Effective date Ex…" at bounding box center [450, 219] width 691 height 318
drag, startPoint x: 131, startPoint y: 90, endPoint x: 199, endPoint y: 89, distance: 68.3
click at [131, 90] on link "Directors and Officers - $2M D&O" at bounding box center [130, 94] width 45 height 15
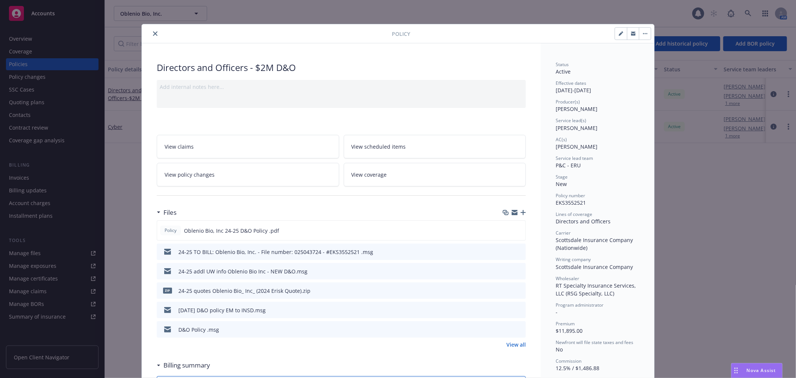
click at [517, 327] on icon "preview file" at bounding box center [518, 328] width 7 height 5
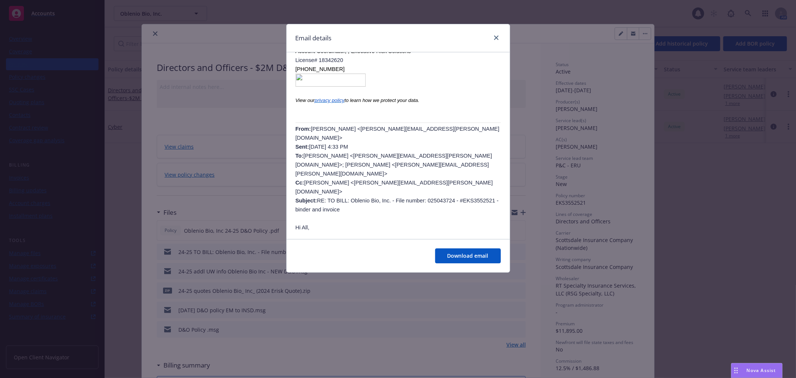
scroll to position [166, 0]
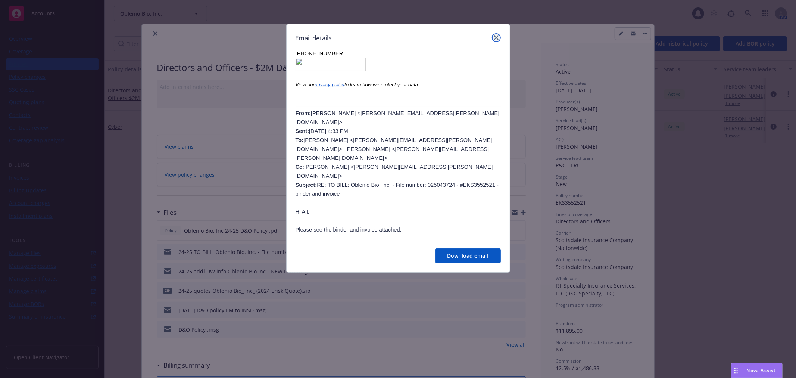
click at [497, 38] on icon "close" at bounding box center [496, 37] width 4 height 4
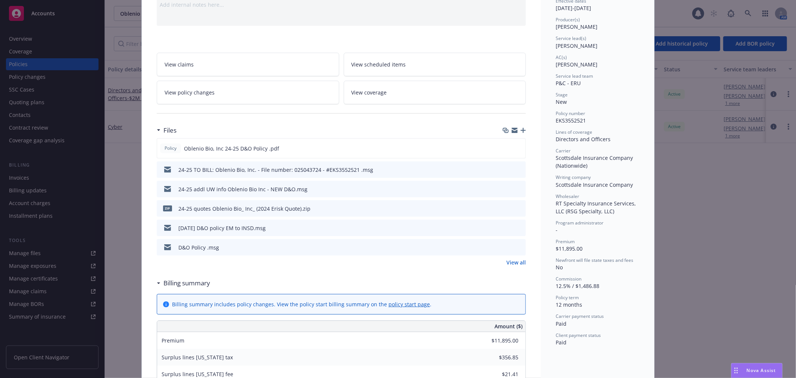
scroll to position [83, 0]
click at [505, 257] on div "Policy Oblenio Bio, Inc 24-25 D&O Policy .pdf 24-25 TO BILL: Oblenio Bio, Inc. …" at bounding box center [341, 201] width 369 height 128
click at [506, 260] on link "View all" at bounding box center [515, 262] width 19 height 8
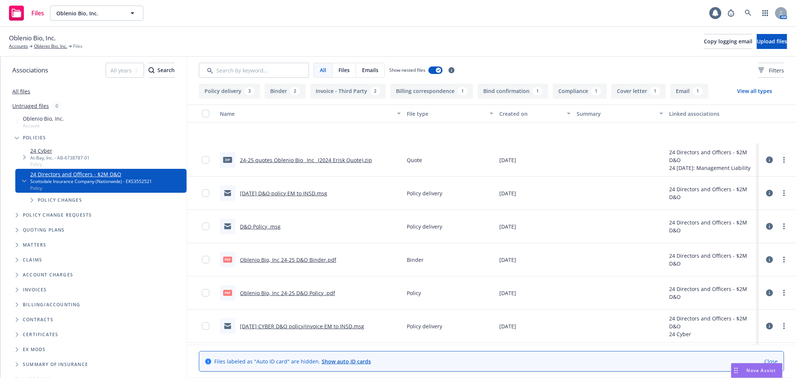
scroll to position [124, 0]
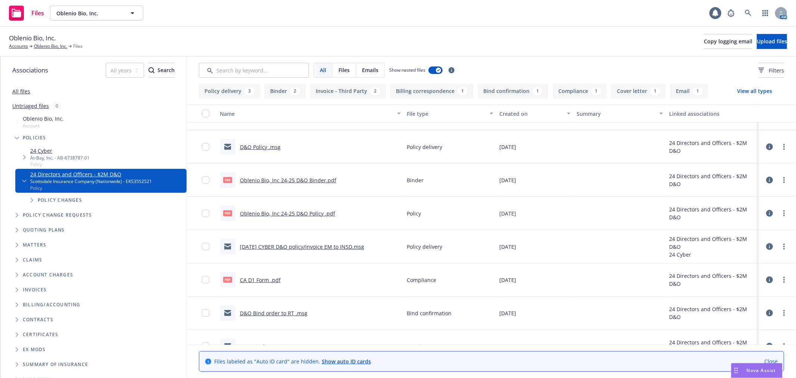
click at [263, 314] on link "D&O Bind order to RT .msg" at bounding box center [274, 312] width 68 height 7
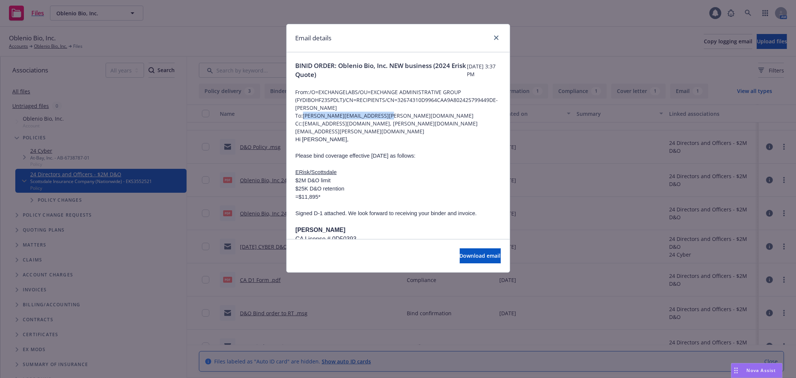
drag, startPoint x: 389, startPoint y: 115, endPoint x: 305, endPoint y: 118, distance: 84.4
click at [305, 118] on span "To: [PERSON_NAME][EMAIL_ADDRESS][PERSON_NAME][DOMAIN_NAME]" at bounding box center [398, 116] width 205 height 8
copy span "[PERSON_NAME][EMAIL_ADDRESS][PERSON_NAME][DOMAIN_NAME]"
click at [493, 38] on link "close" at bounding box center [496, 37] width 9 height 9
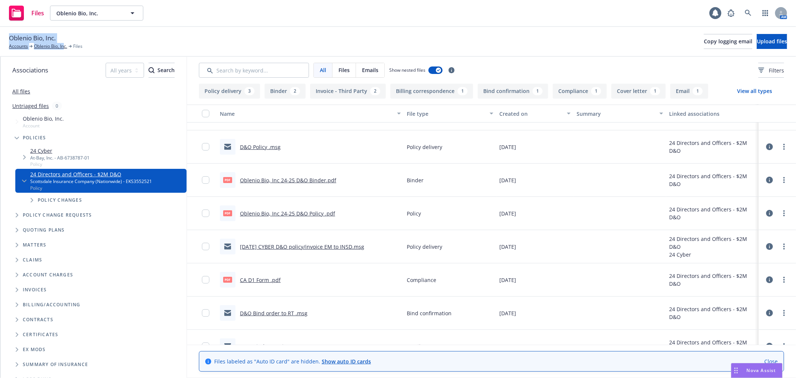
drag, startPoint x: 64, startPoint y: 36, endPoint x: 3, endPoint y: 36, distance: 60.8
click at [2, 36] on div "Oblenio Bio, Inc. Accounts Oblenio Bio, Inc. Files Copy logging email Upload fi…" at bounding box center [398, 42] width 796 height 30
drag, startPoint x: 40, startPoint y: 37, endPoint x: 20, endPoint y: 35, distance: 19.5
click at [39, 37] on span "Oblenio Bio, Inc." at bounding box center [32, 38] width 47 height 10
click at [13, 36] on span "Oblenio Bio, Inc." at bounding box center [32, 38] width 47 height 10
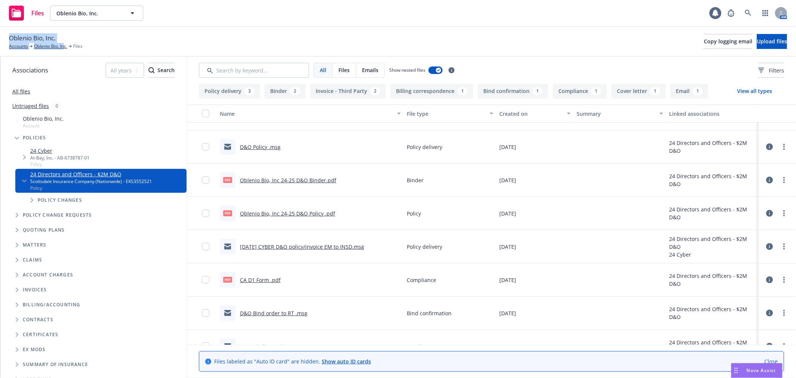
click at [9, 36] on span "Oblenio Bio, Inc." at bounding box center [32, 38] width 47 height 10
drag, startPoint x: 9, startPoint y: 36, endPoint x: 59, endPoint y: 35, distance: 49.6
click at [59, 35] on div "Oblenio Bio, Inc. Accounts Oblenio Bio, Inc. Files" at bounding box center [46, 41] width 74 height 16
click at [60, 32] on div "Oblenio Bio, Inc. Accounts Oblenio Bio, Inc. Files Copy logging email Upload fi…" at bounding box center [398, 42] width 796 height 30
click at [54, 53] on div "Oblenio Bio, Inc. Accounts Oblenio Bio, Inc. Files Copy logging email Upload fi…" at bounding box center [398, 42] width 796 height 30
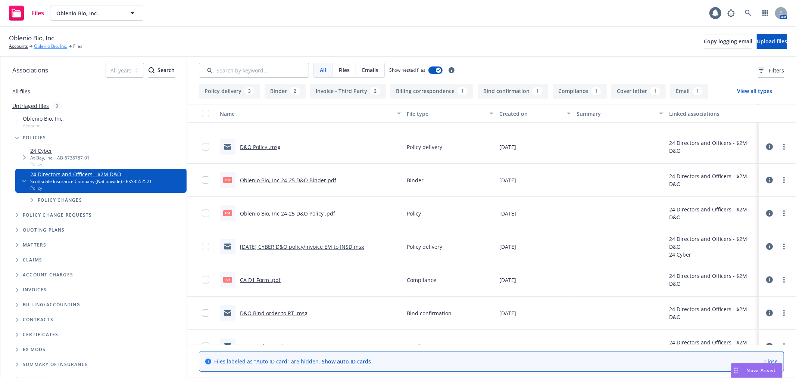
click at [55, 47] on link "Oblenio Bio, Inc." at bounding box center [50, 46] width 33 height 7
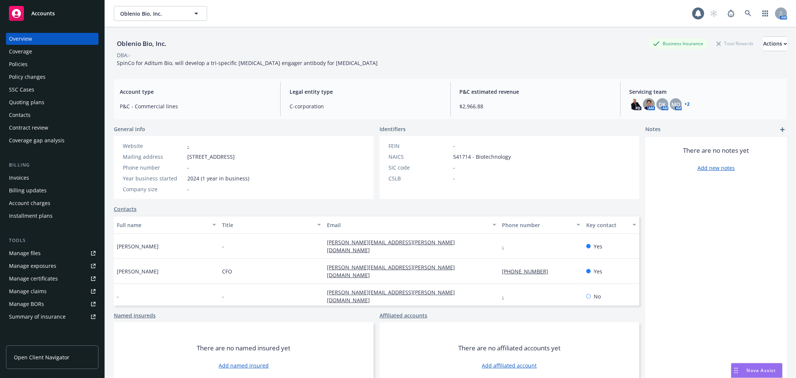
click at [57, 103] on div "Quoting plans" at bounding box center [52, 102] width 87 height 12
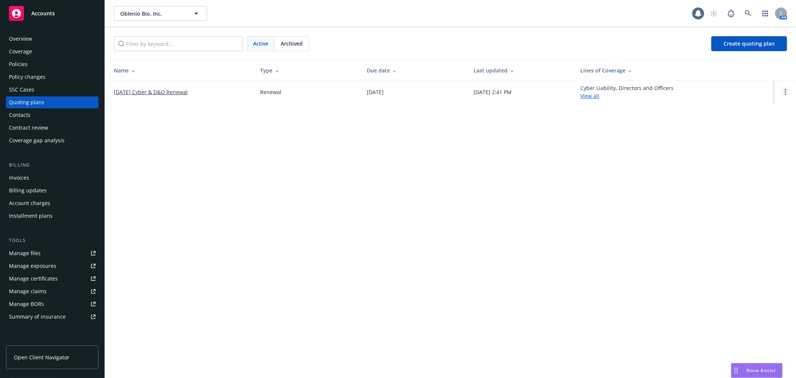
click at [785, 93] on icon "Open options" at bounding box center [785, 92] width 1 height 6
click at [755, 43] on span "Copy logging email" at bounding box center [747, 41] width 65 height 7
click at [788, 96] on link "Open options" at bounding box center [785, 91] width 9 height 9
click at [746, 41] on span "Copy logging email" at bounding box center [747, 41] width 65 height 7
click at [20, 64] on div "Policies" at bounding box center [18, 64] width 19 height 12
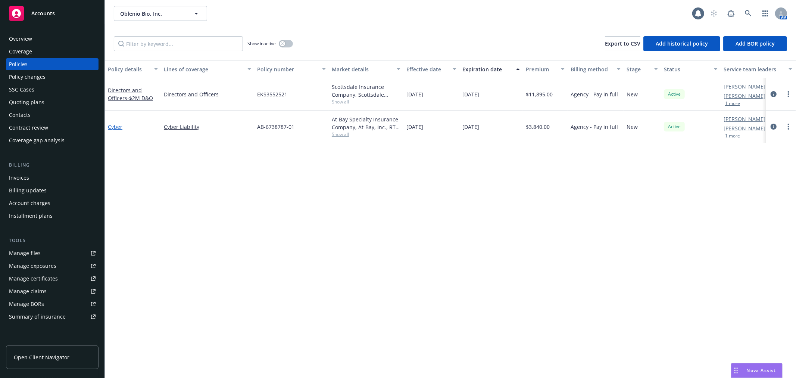
click at [118, 127] on link "Cyber" at bounding box center [115, 126] width 15 height 7
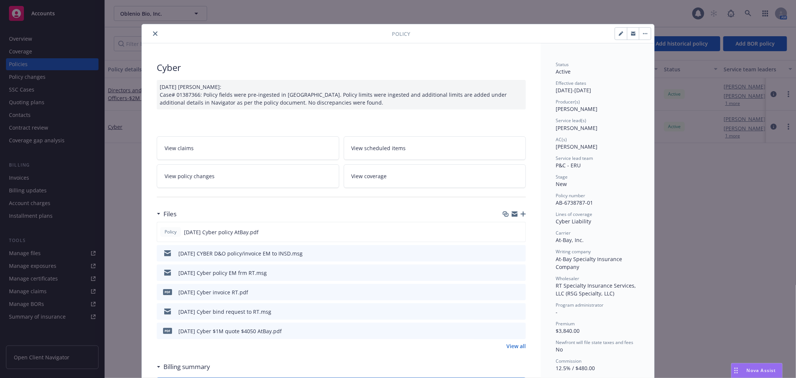
click at [515, 314] on icon "preview file" at bounding box center [518, 310] width 7 height 5
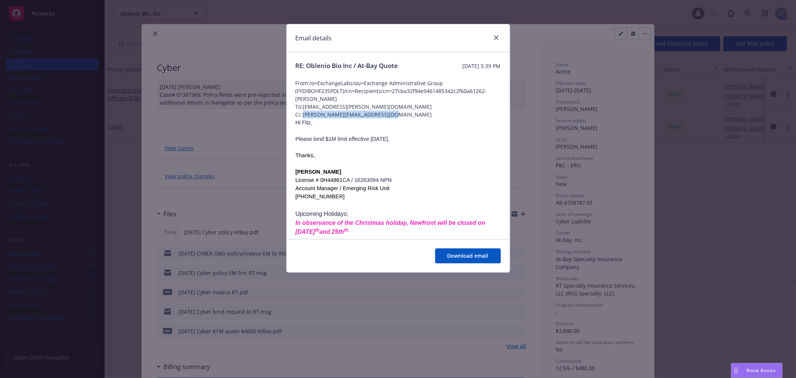
drag, startPoint x: 386, startPoint y: 113, endPoint x: 304, endPoint y: 114, distance: 82.1
click at [304, 114] on span "Cc: [PERSON_NAME][EMAIL_ADDRESS][DOMAIN_NAME]" at bounding box center [398, 114] width 205 height 8
copy span "[PERSON_NAME][EMAIL_ADDRESS][DOMAIN_NAME]"
